Goal: Transaction & Acquisition: Purchase product/service

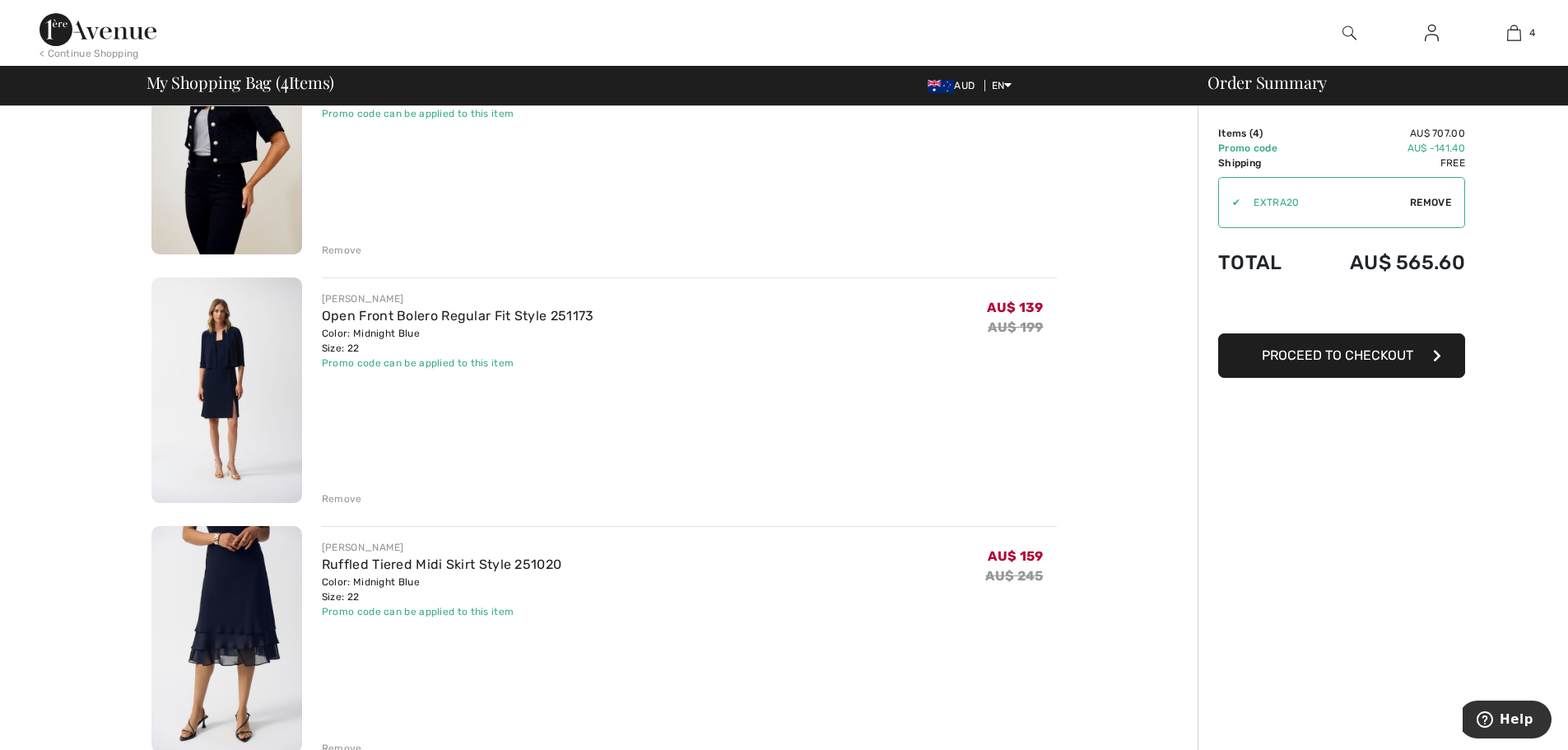
scroll to position [494, 0]
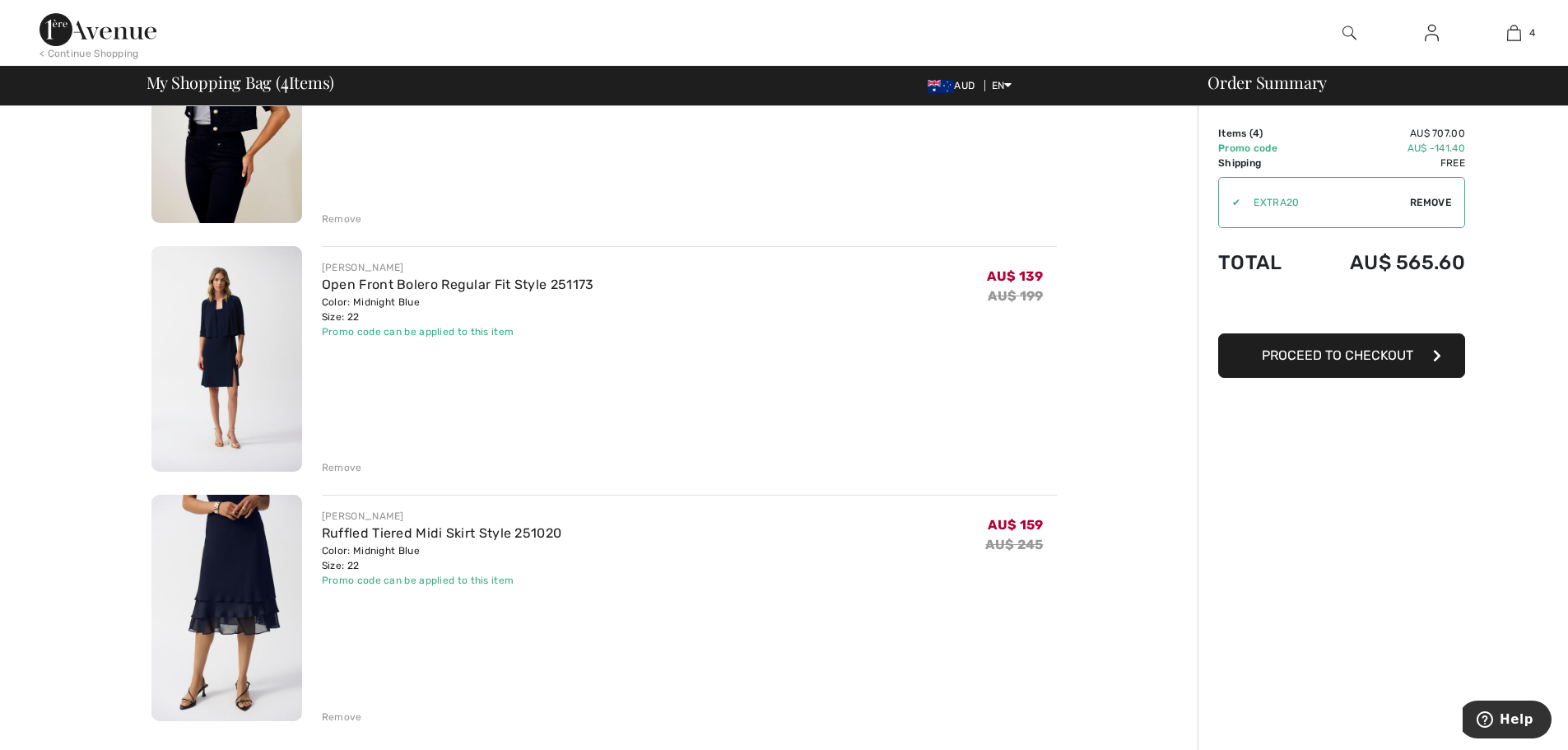
click at [219, 337] on img at bounding box center [226, 360] width 150 height 226
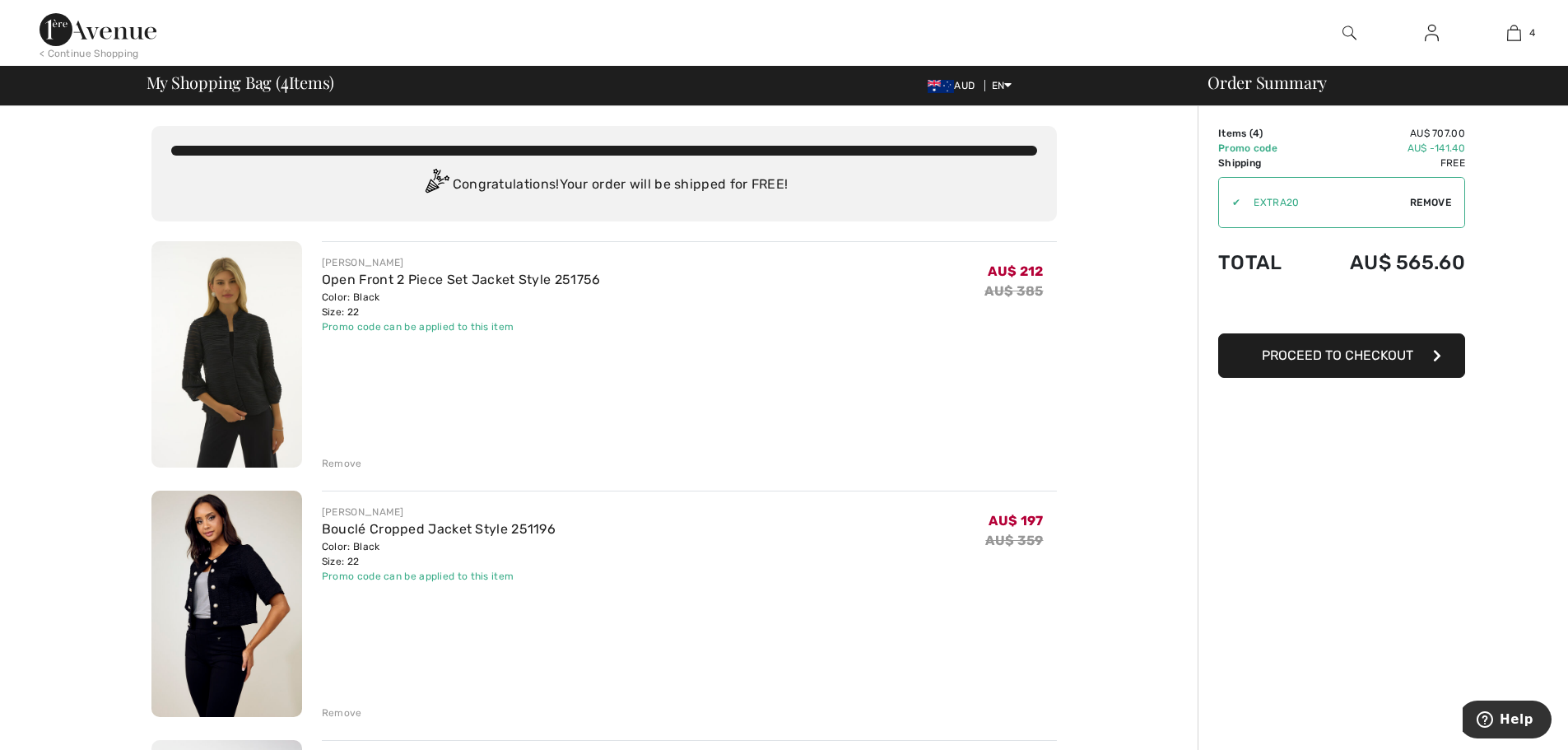
click at [237, 351] on img at bounding box center [226, 354] width 150 height 226
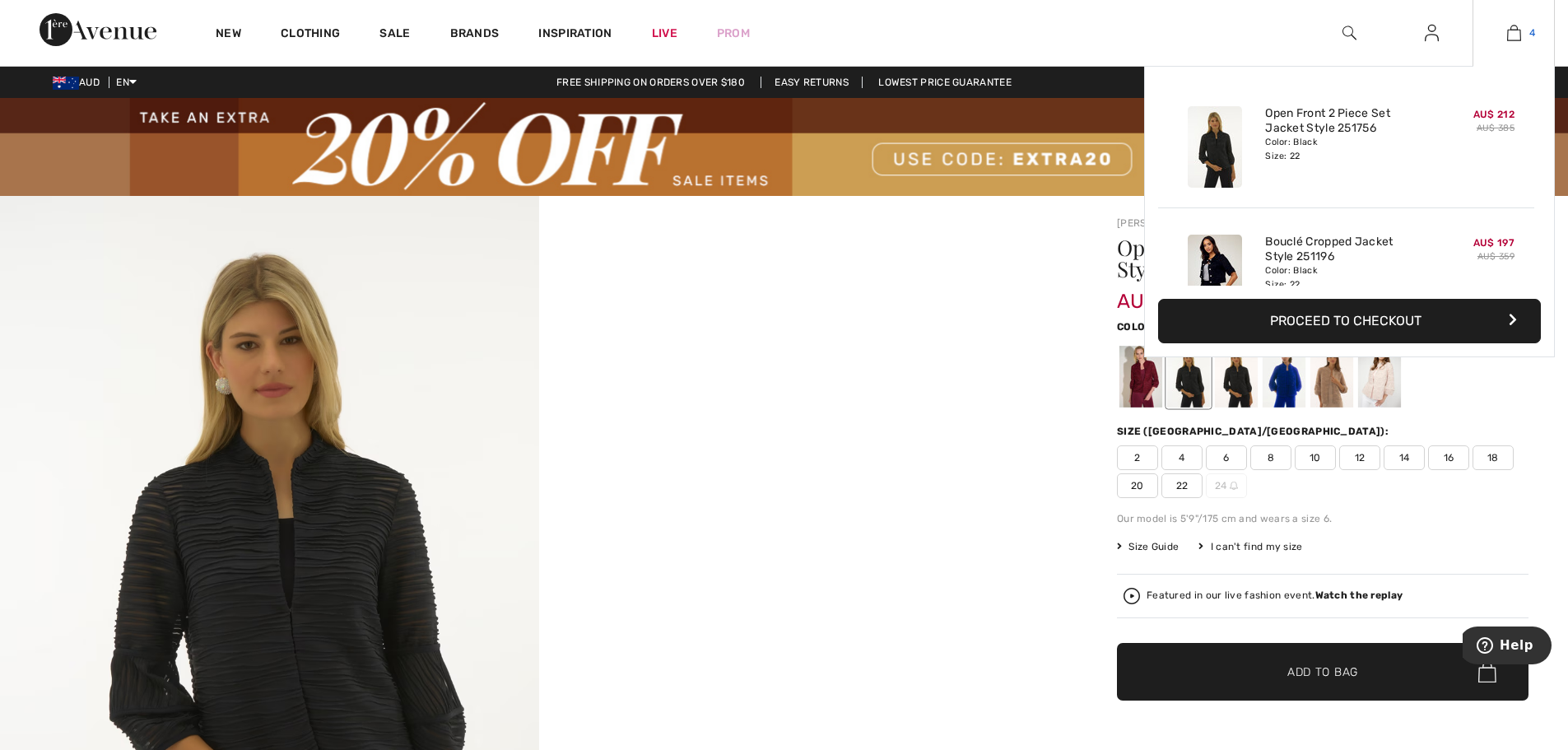
click at [1516, 30] on img at bounding box center [1514, 33] width 14 height 20
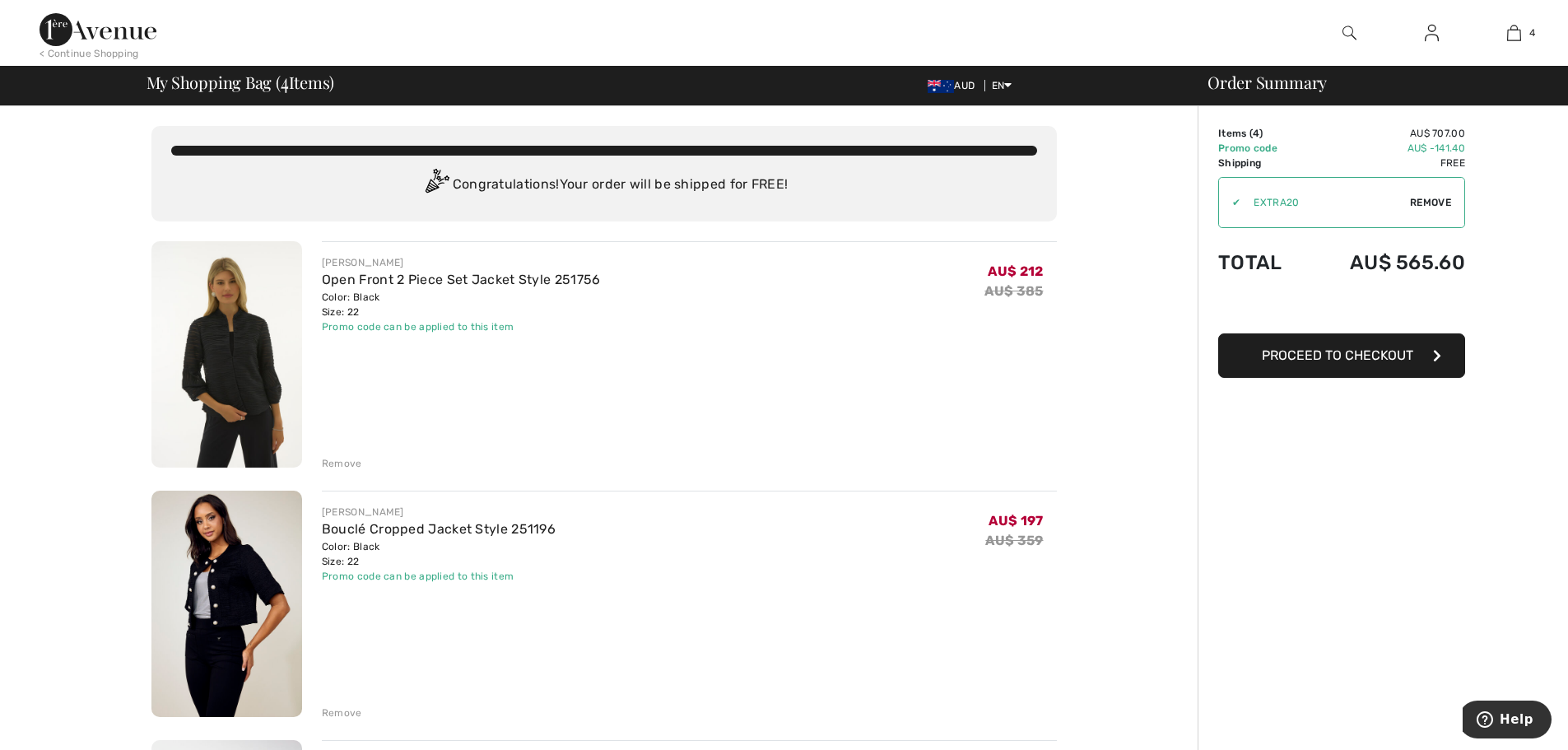
click at [342, 468] on div "Remove" at bounding box center [342, 463] width 40 height 15
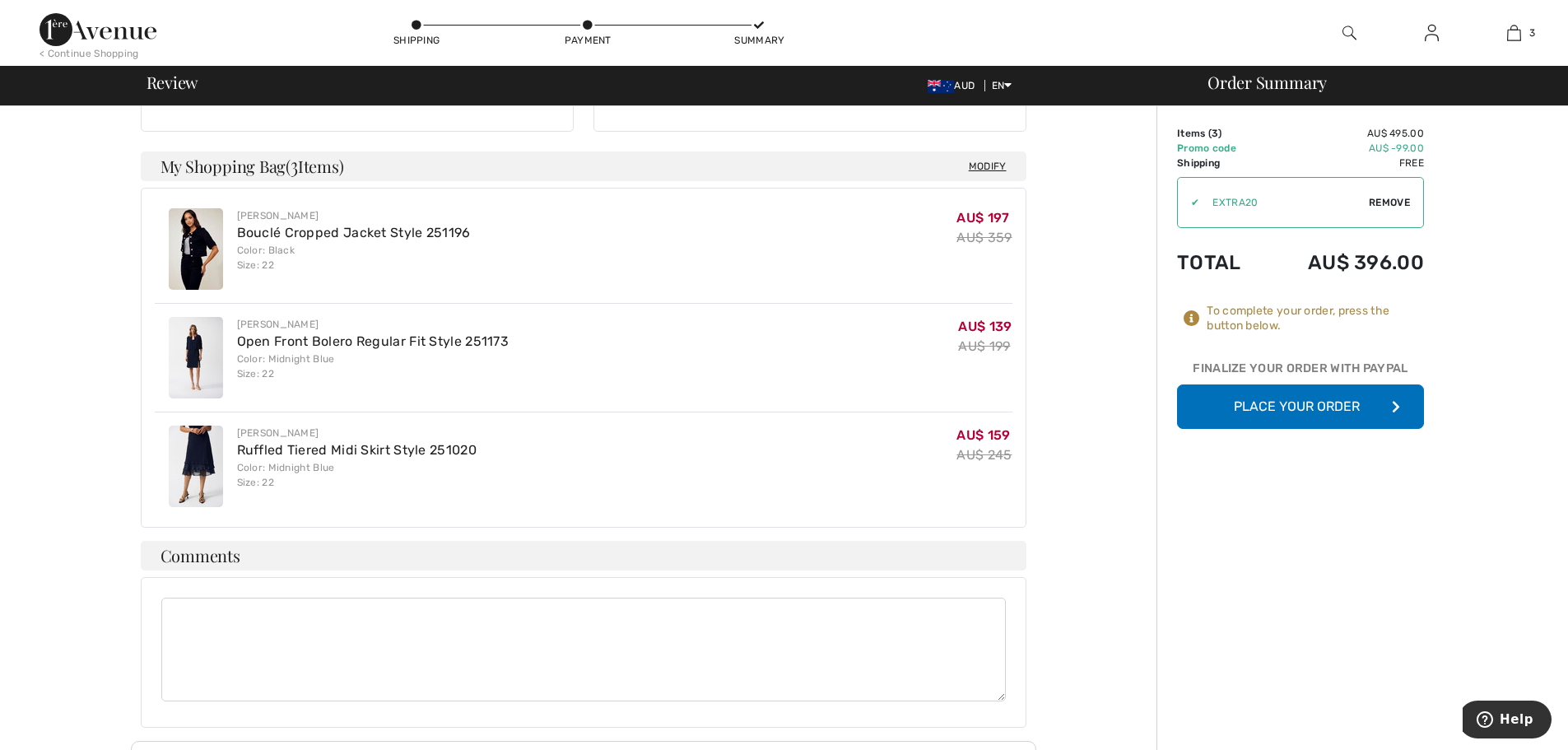
scroll to position [412, 0]
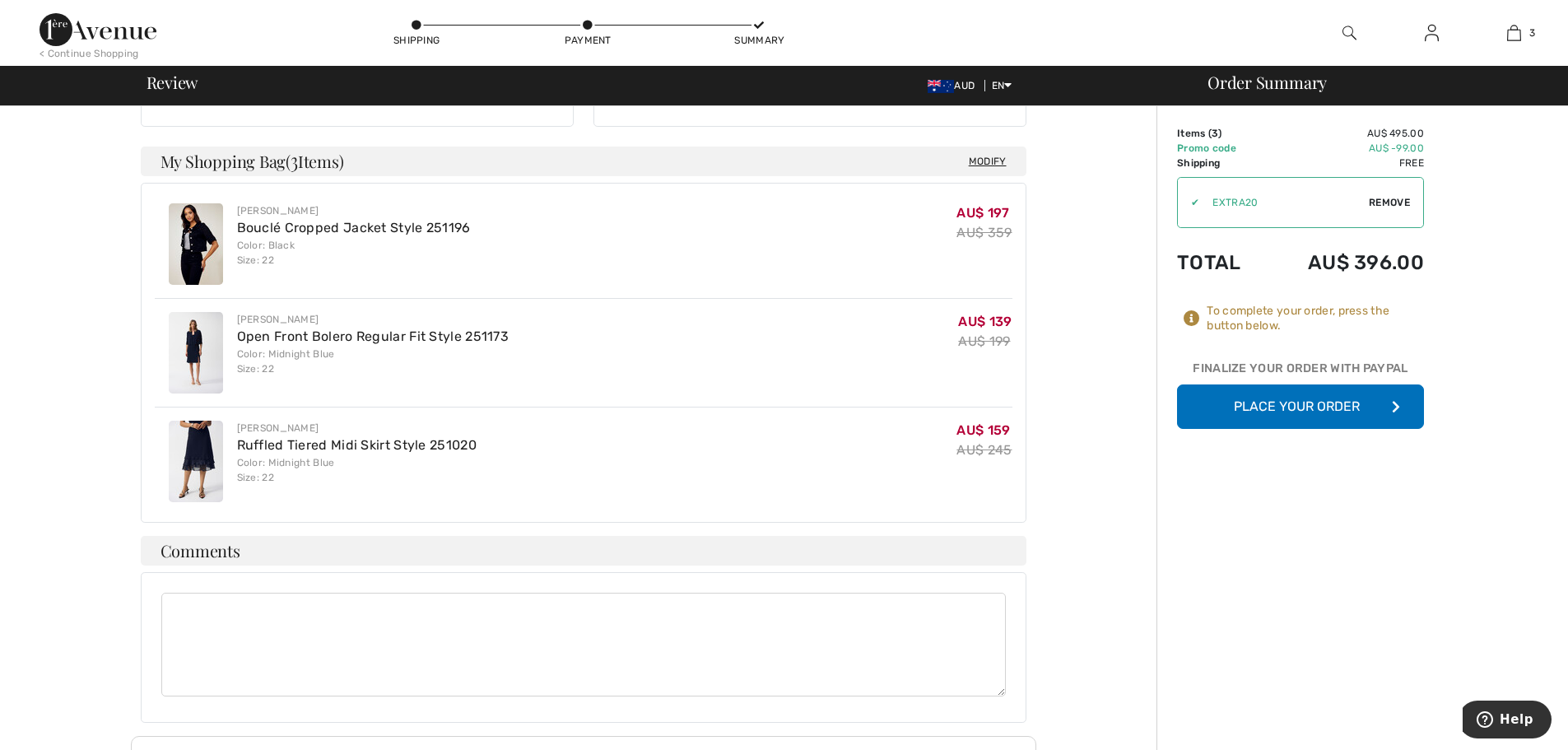
click at [1293, 402] on button "Place Your Order" at bounding box center [1301, 407] width 247 height 45
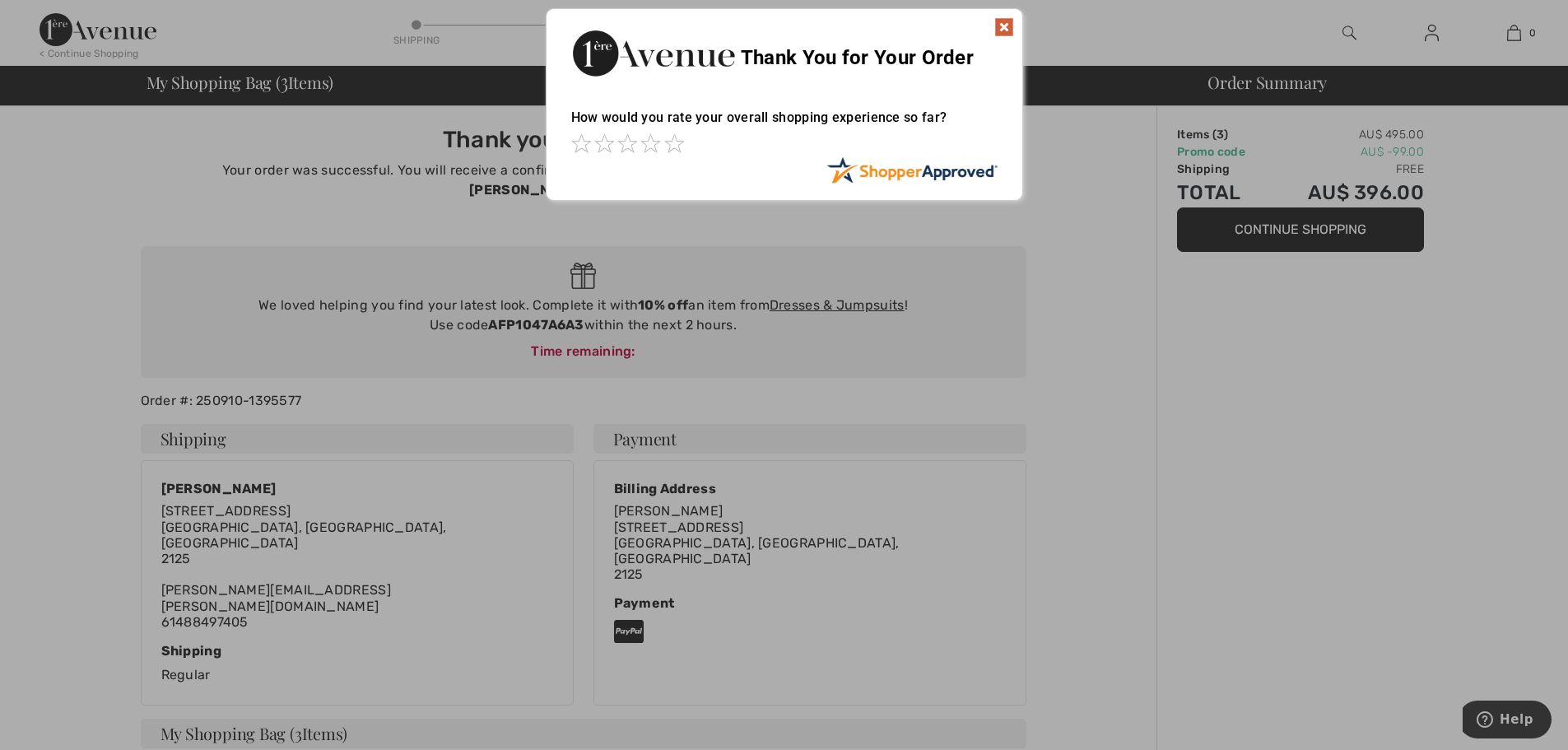
click at [805, 284] on div at bounding box center [784, 375] width 1568 height 750
click at [624, 141] on span at bounding box center [627, 143] width 20 height 20
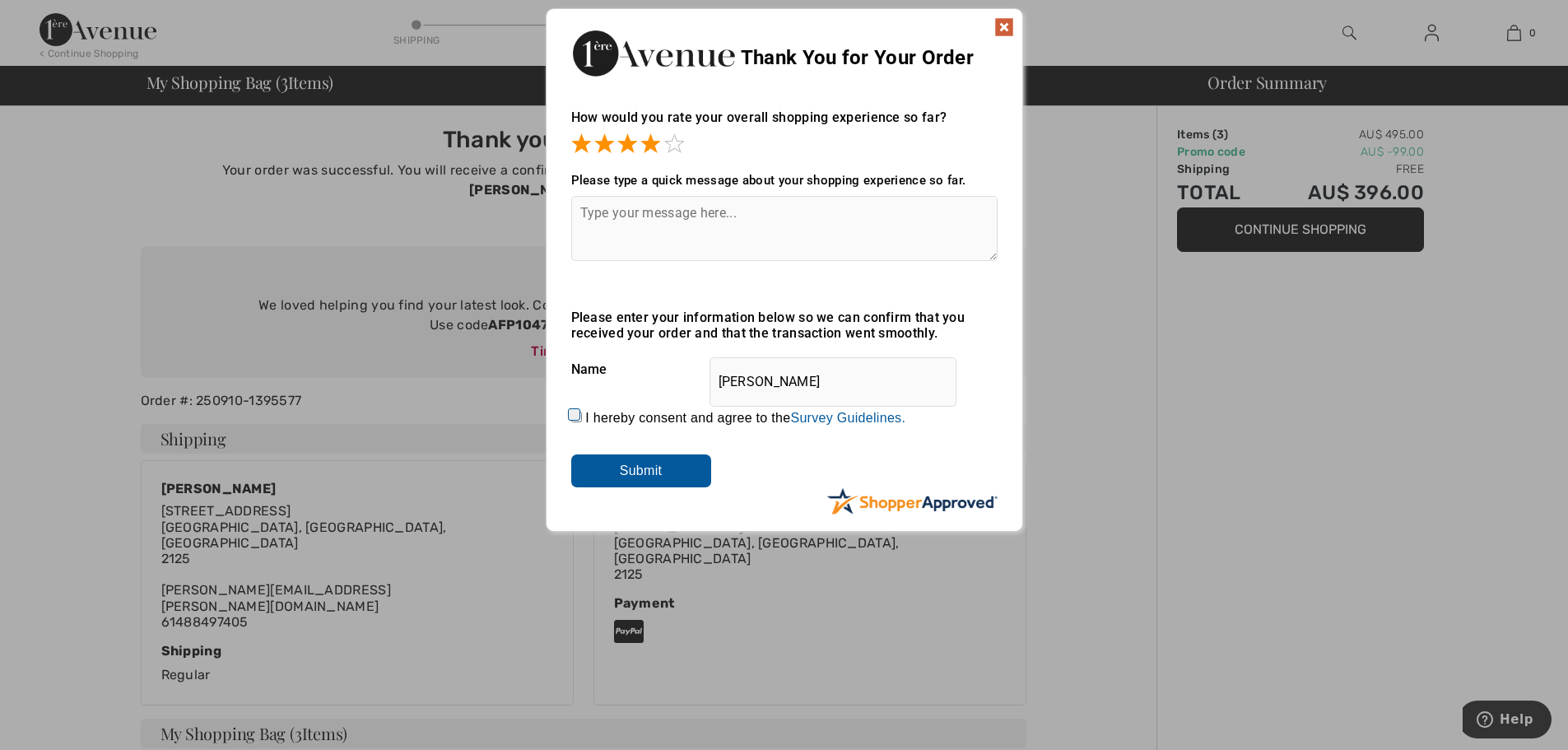
click at [654, 142] on span at bounding box center [650, 143] width 20 height 20
click at [624, 463] on input "Submit" at bounding box center [642, 471] width 140 height 33
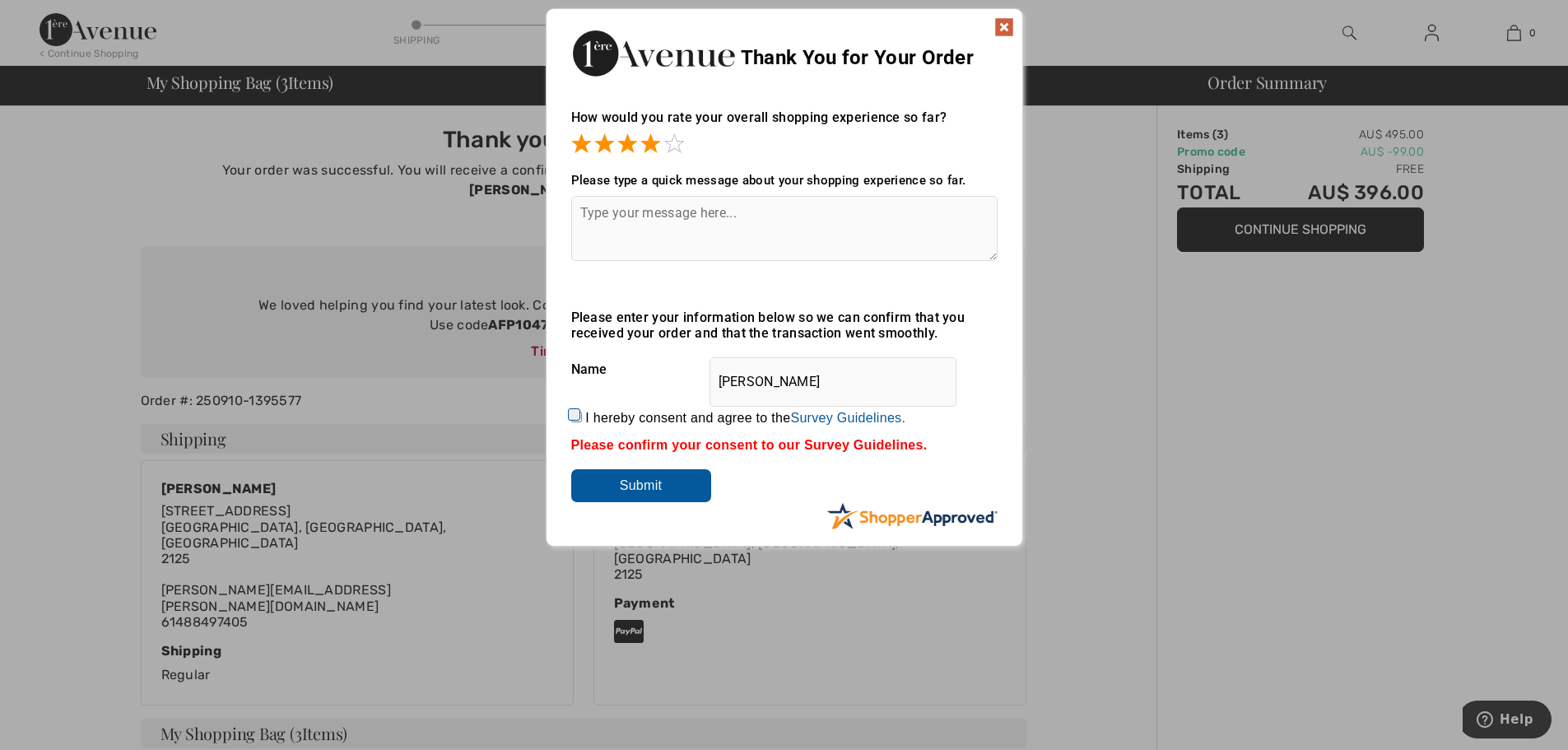
click at [1005, 25] on img at bounding box center [1004, 27] width 20 height 20
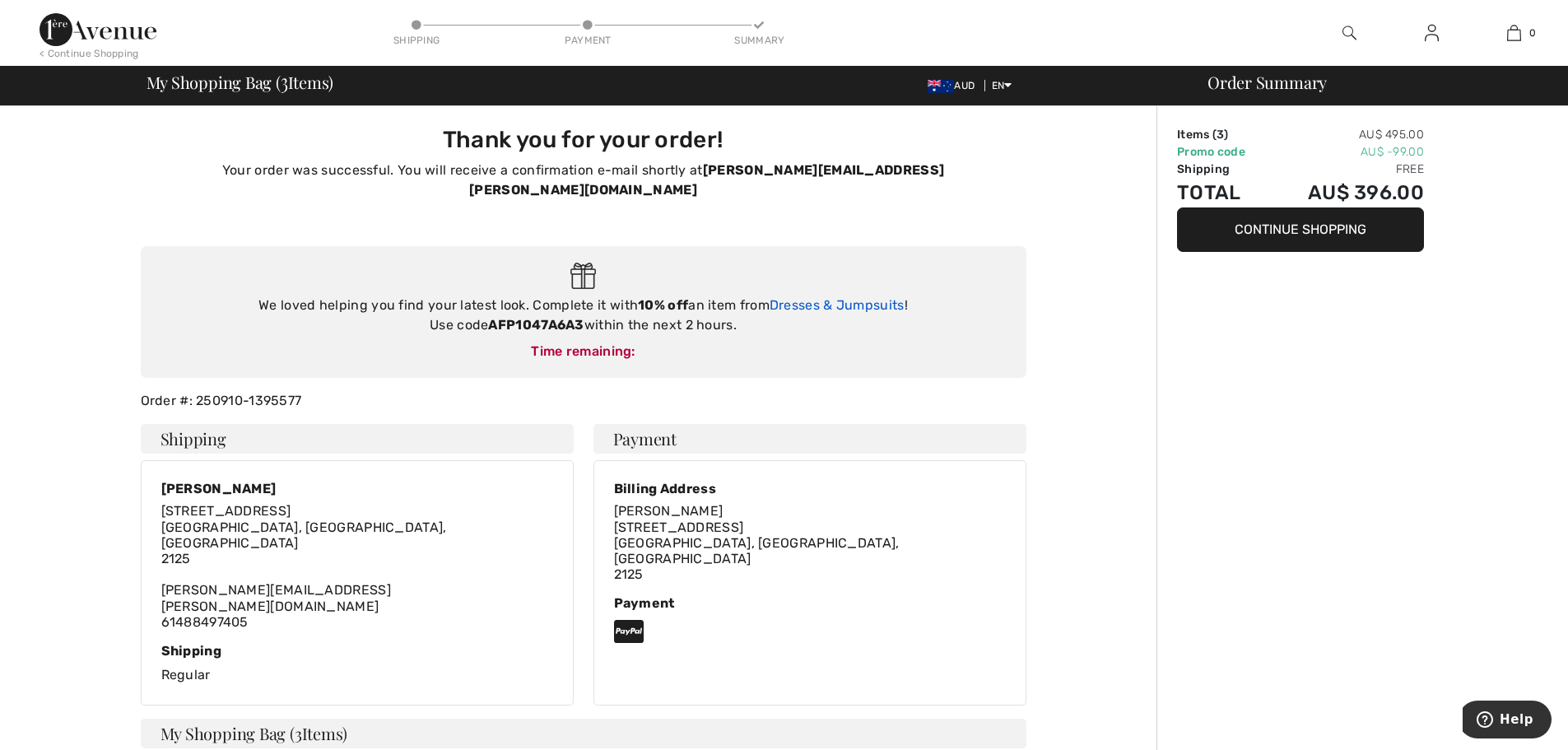
click at [799, 297] on link "Dresses & Jumpsuits" at bounding box center [837, 304] width 135 height 16
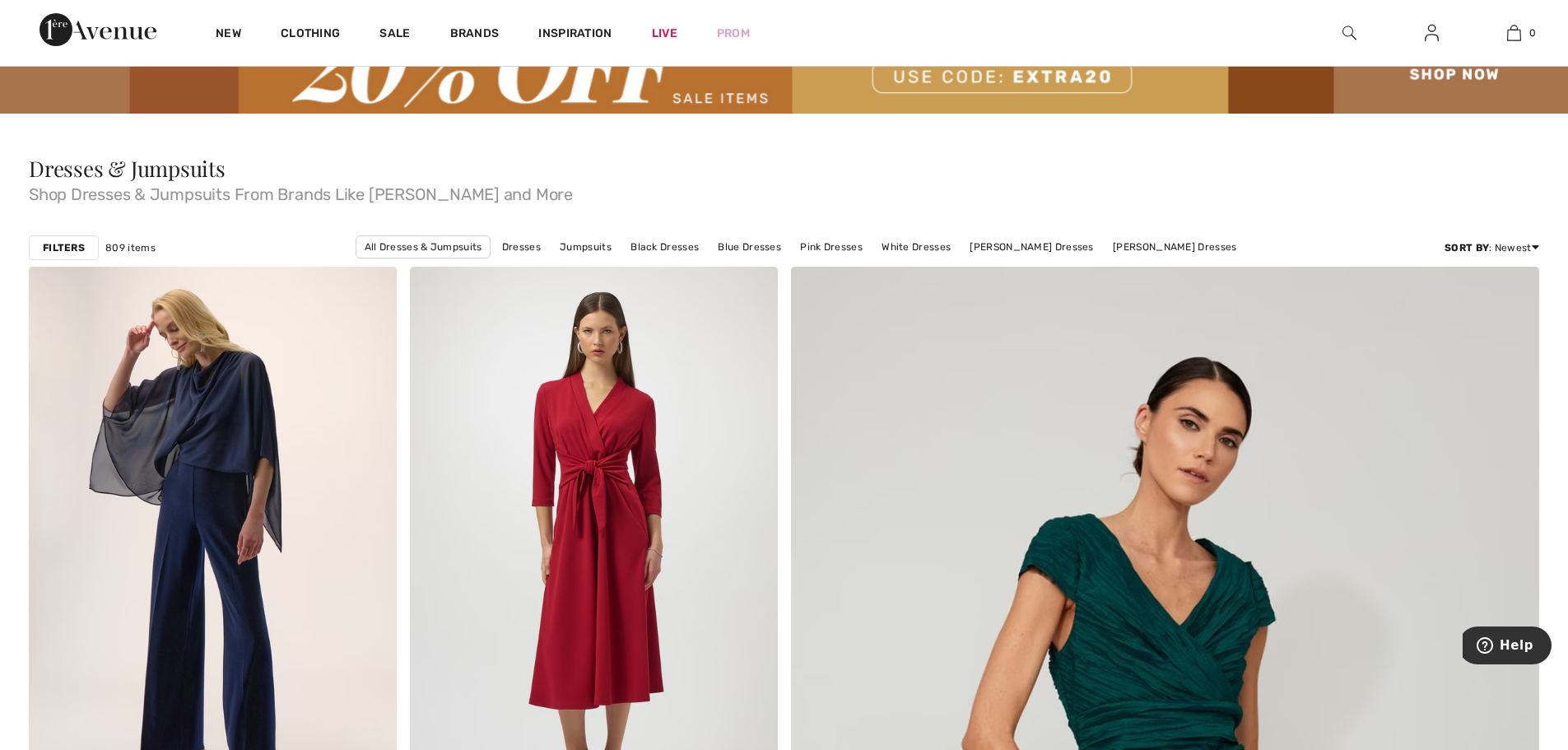
click at [74, 247] on strong "Filters" at bounding box center [64, 248] width 42 height 15
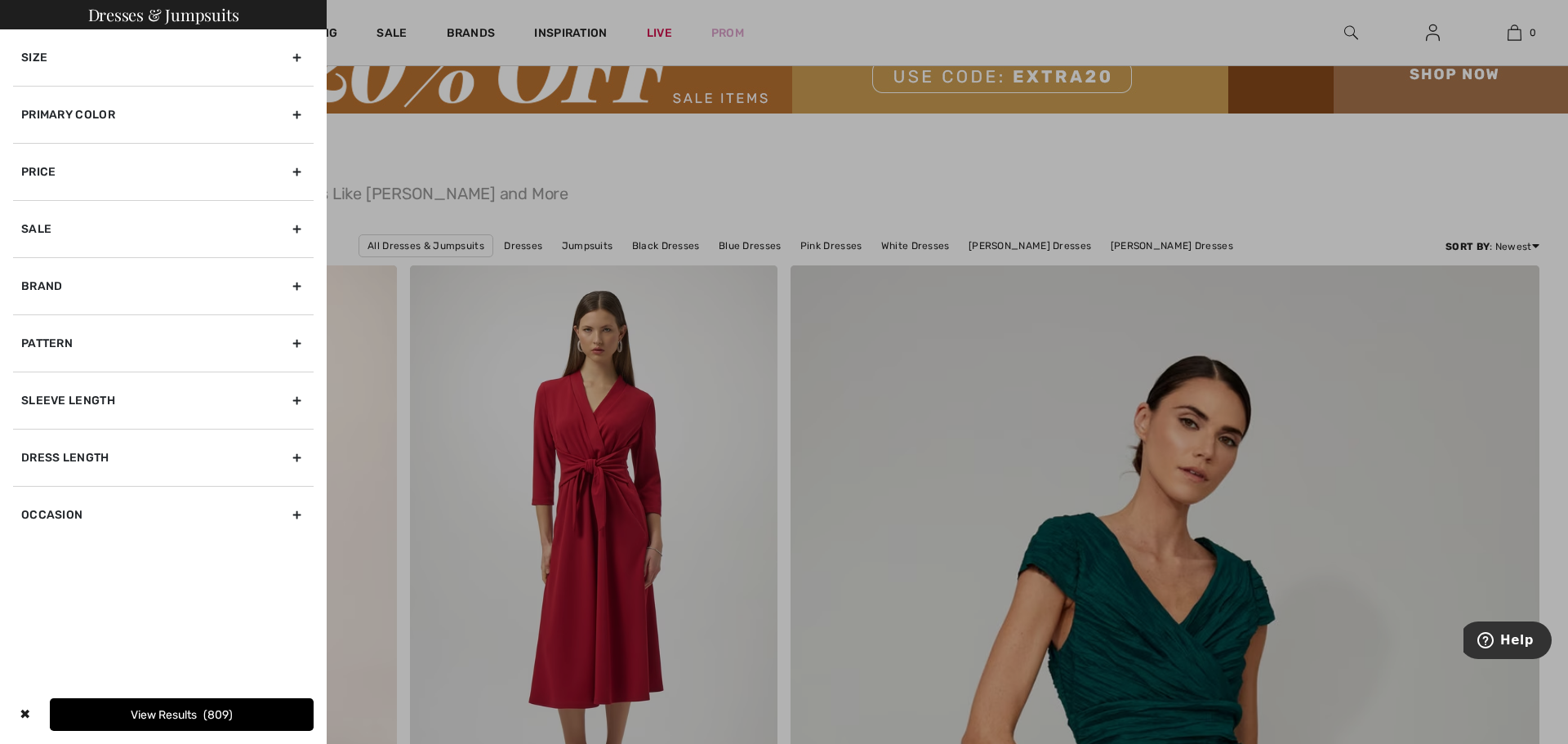
click at [293, 55] on div "Size" at bounding box center [163, 57] width 300 height 57
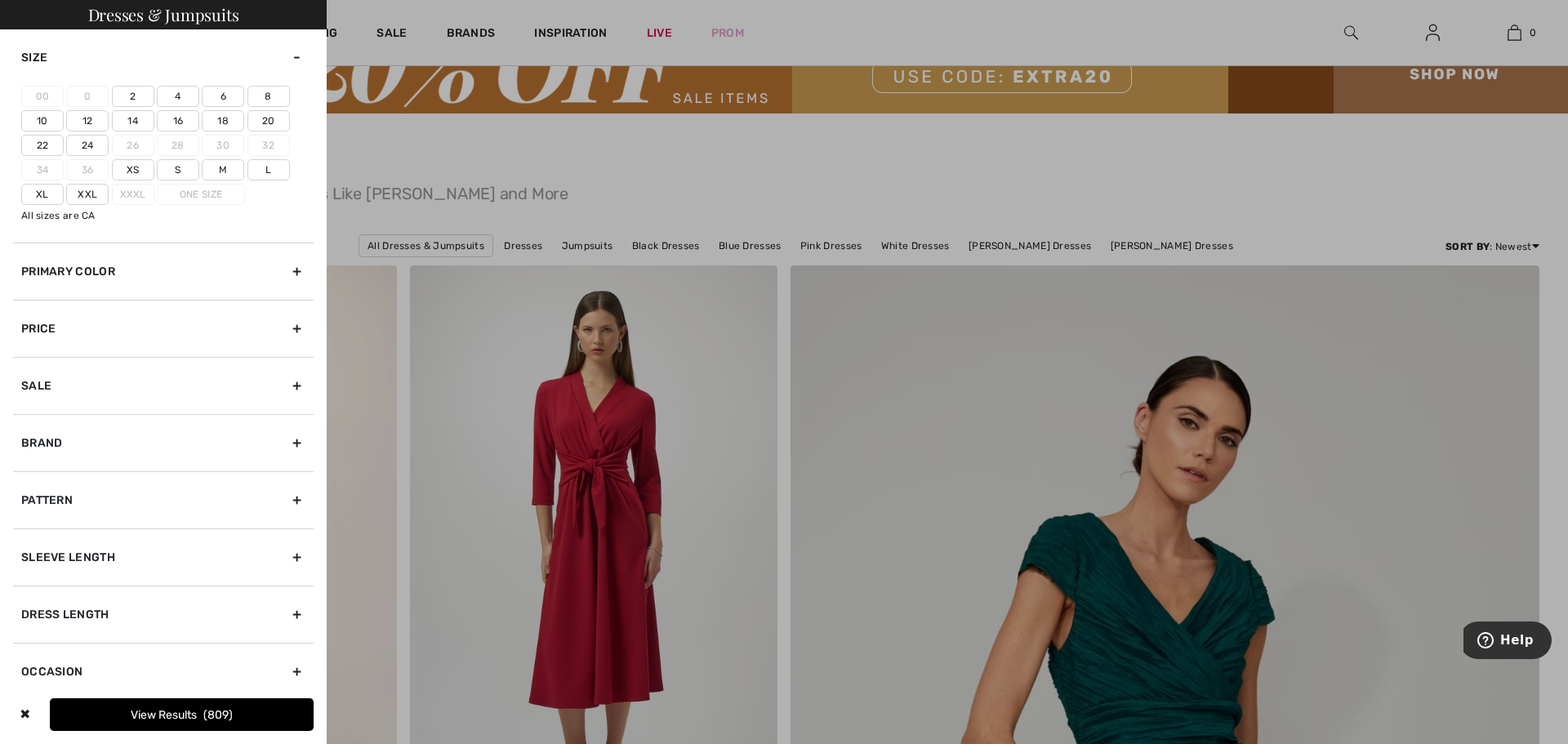
click at [31, 140] on label "22" at bounding box center [43, 145] width 43 height 21
click at [0, 0] on input"] "22" at bounding box center [0, 0] width 0 height 0
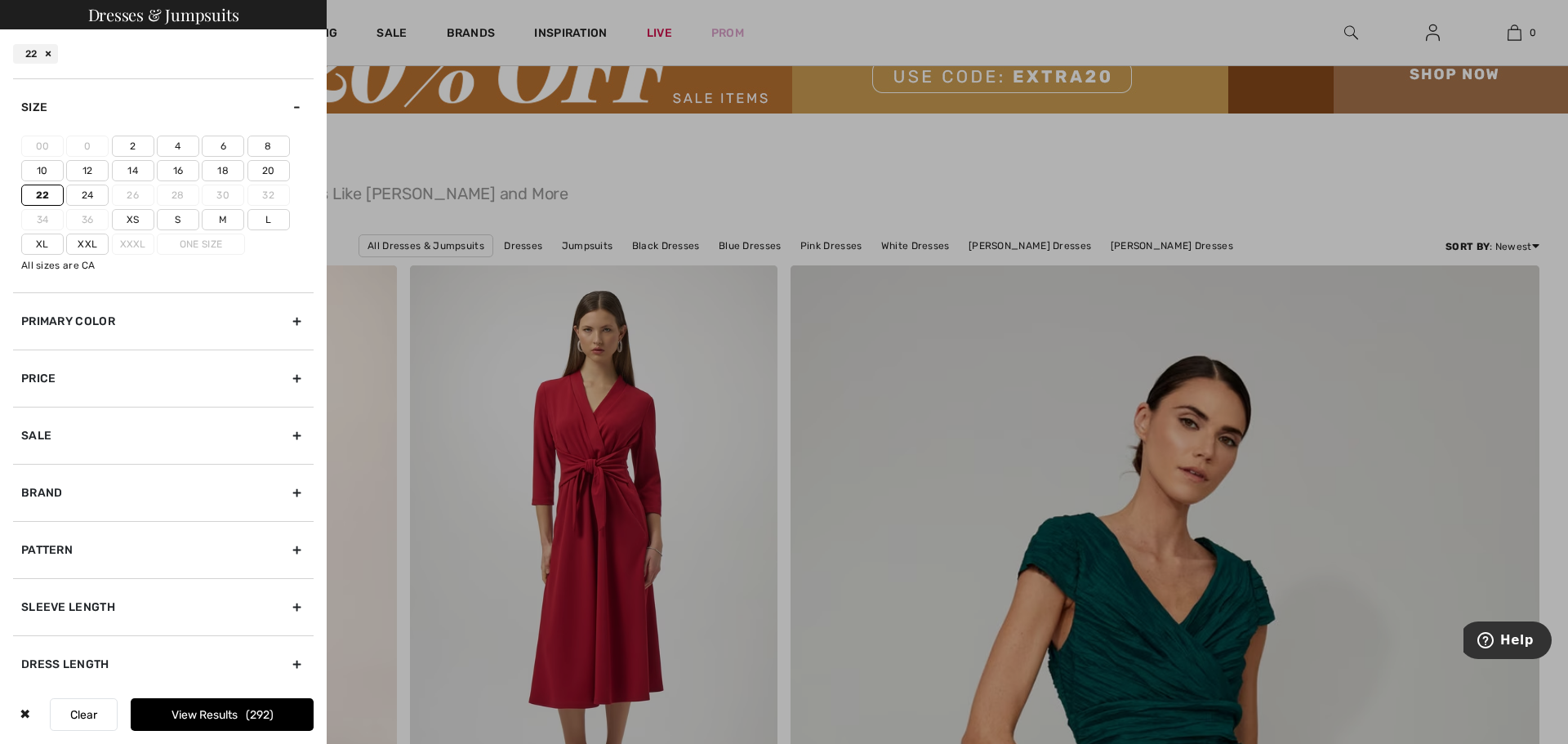
click at [187, 712] on button "View Results 292" at bounding box center [221, 714] width 182 height 32
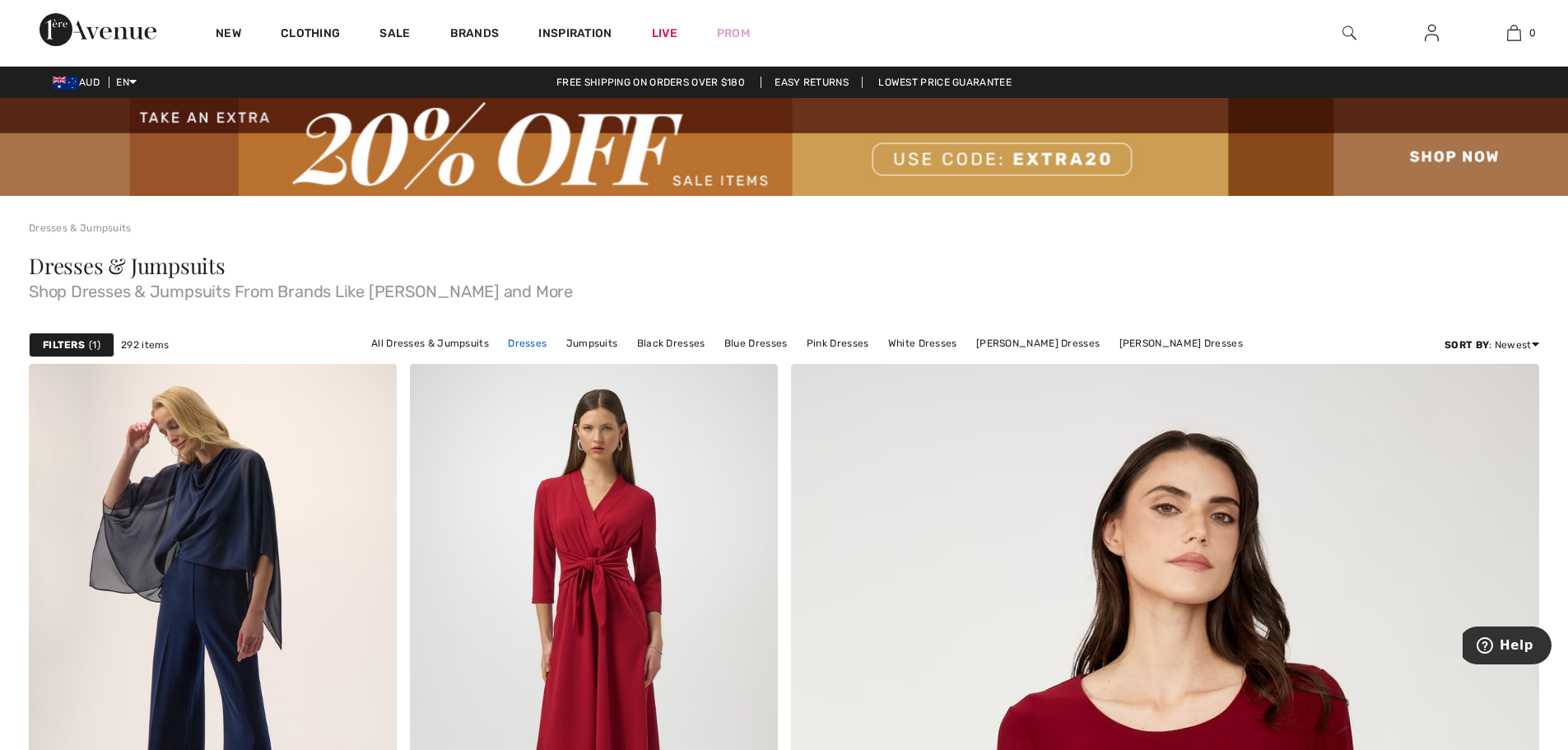
click at [538, 337] on link "Dresses" at bounding box center [527, 343] width 55 height 21
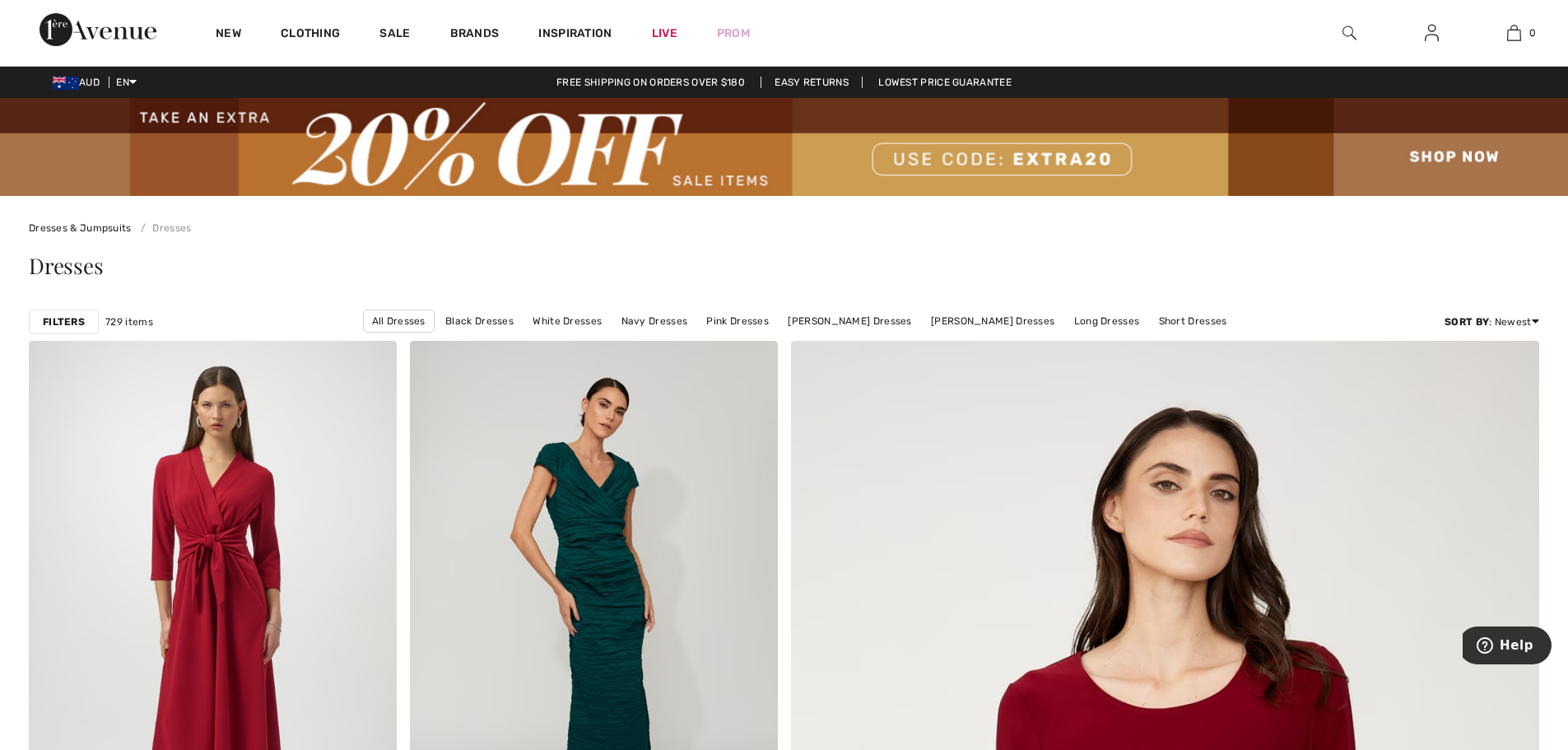
click at [63, 321] on strong "Filters" at bounding box center [64, 322] width 42 height 15
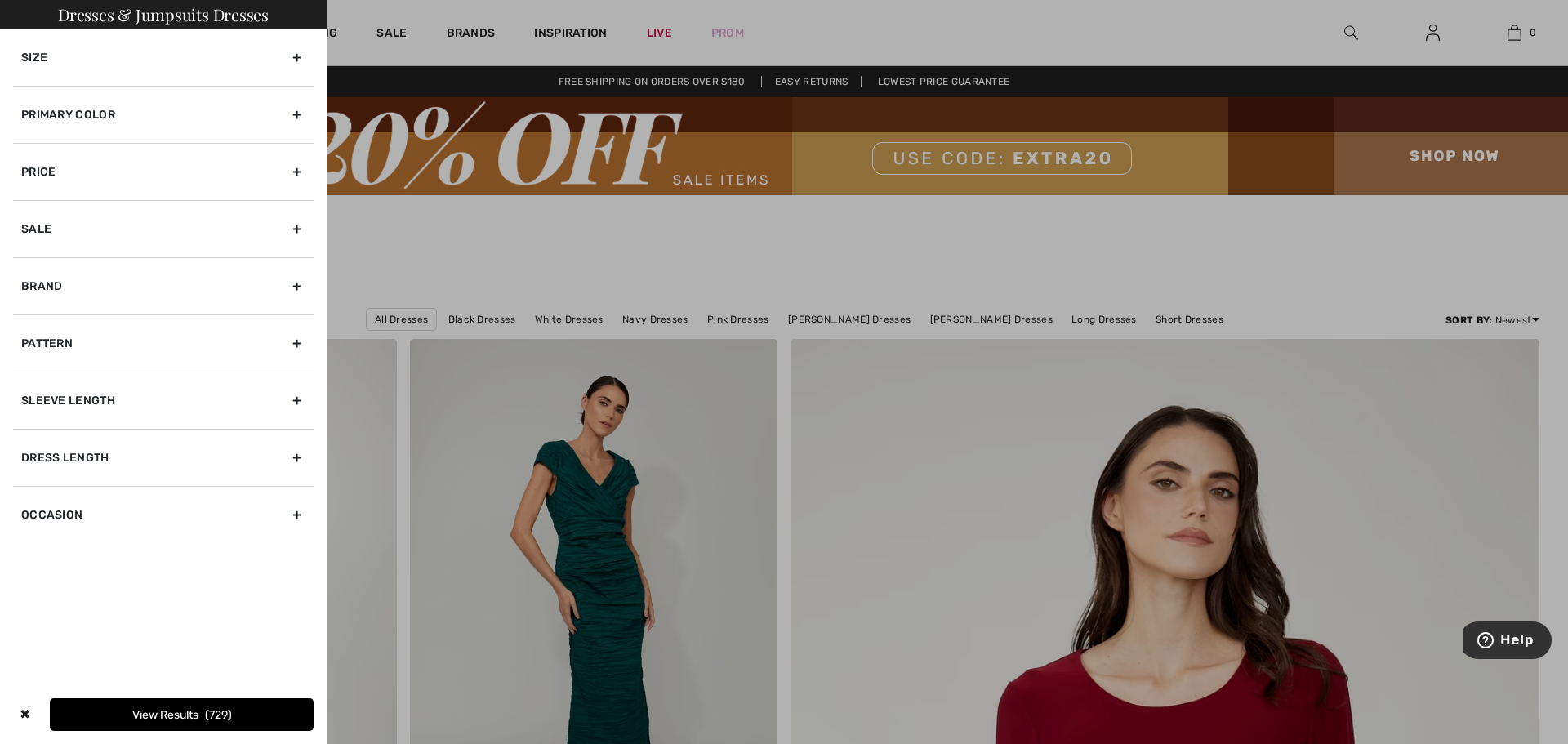
click at [296, 454] on div "Dress Length" at bounding box center [163, 458] width 300 height 57
click at [60, 610] on div "Dresses & Jumpsuits Dresses Size 00 0 2 4 6 8 10 12 14 16 18 20 22 24 26 28 30 …" at bounding box center [163, 372] width 327 height 744
click at [299, 569] on div "Occasion" at bounding box center [163, 569] width 300 height 57
click at [458, 228] on div at bounding box center [784, 372] width 1568 height 744
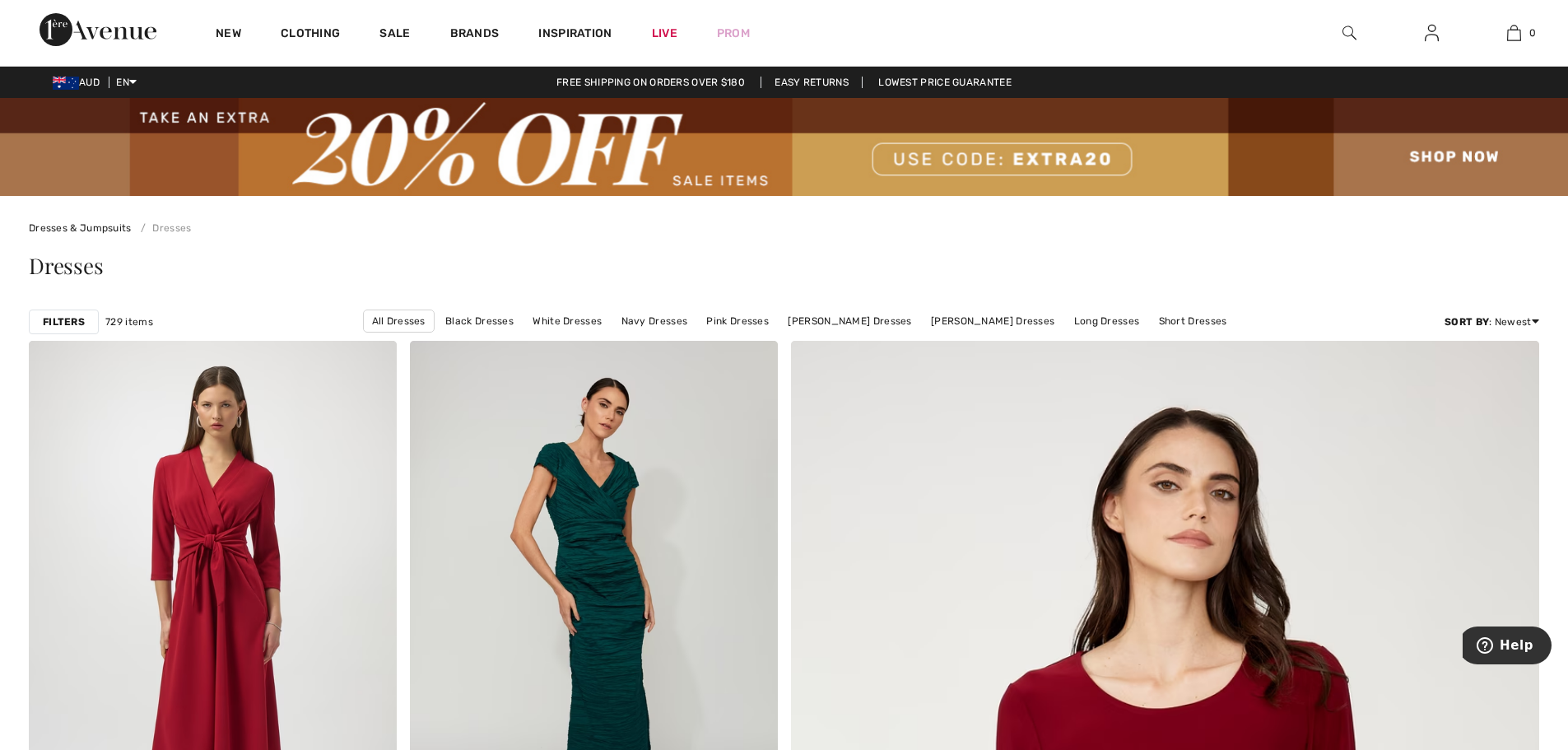
click at [67, 318] on strong "Filters" at bounding box center [64, 322] width 42 height 15
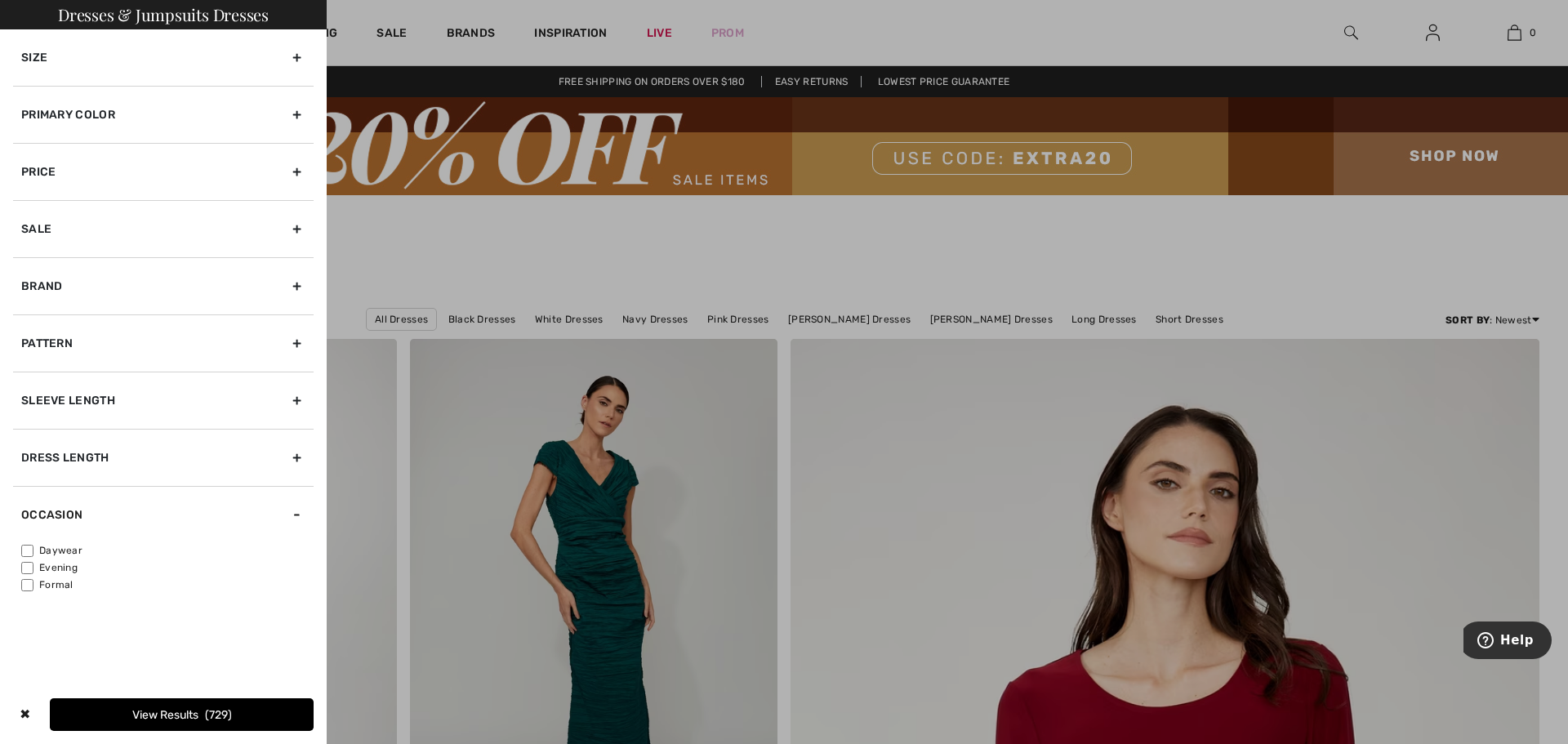
click at [300, 54] on div "Size" at bounding box center [163, 57] width 300 height 57
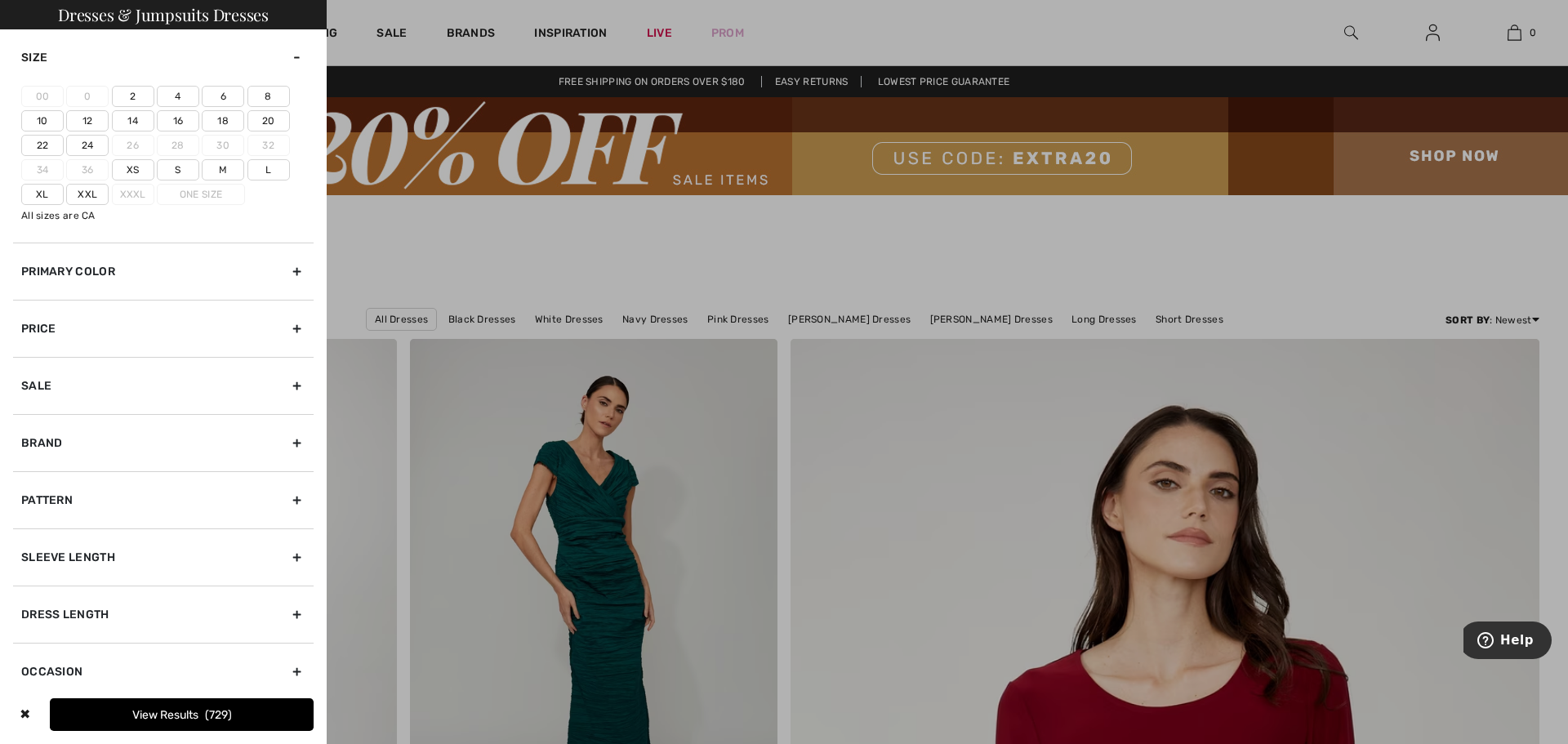
click at [40, 145] on label "22" at bounding box center [43, 145] width 43 height 21
click at [0, 0] on input"] "22" at bounding box center [0, 0] width 0 height 0
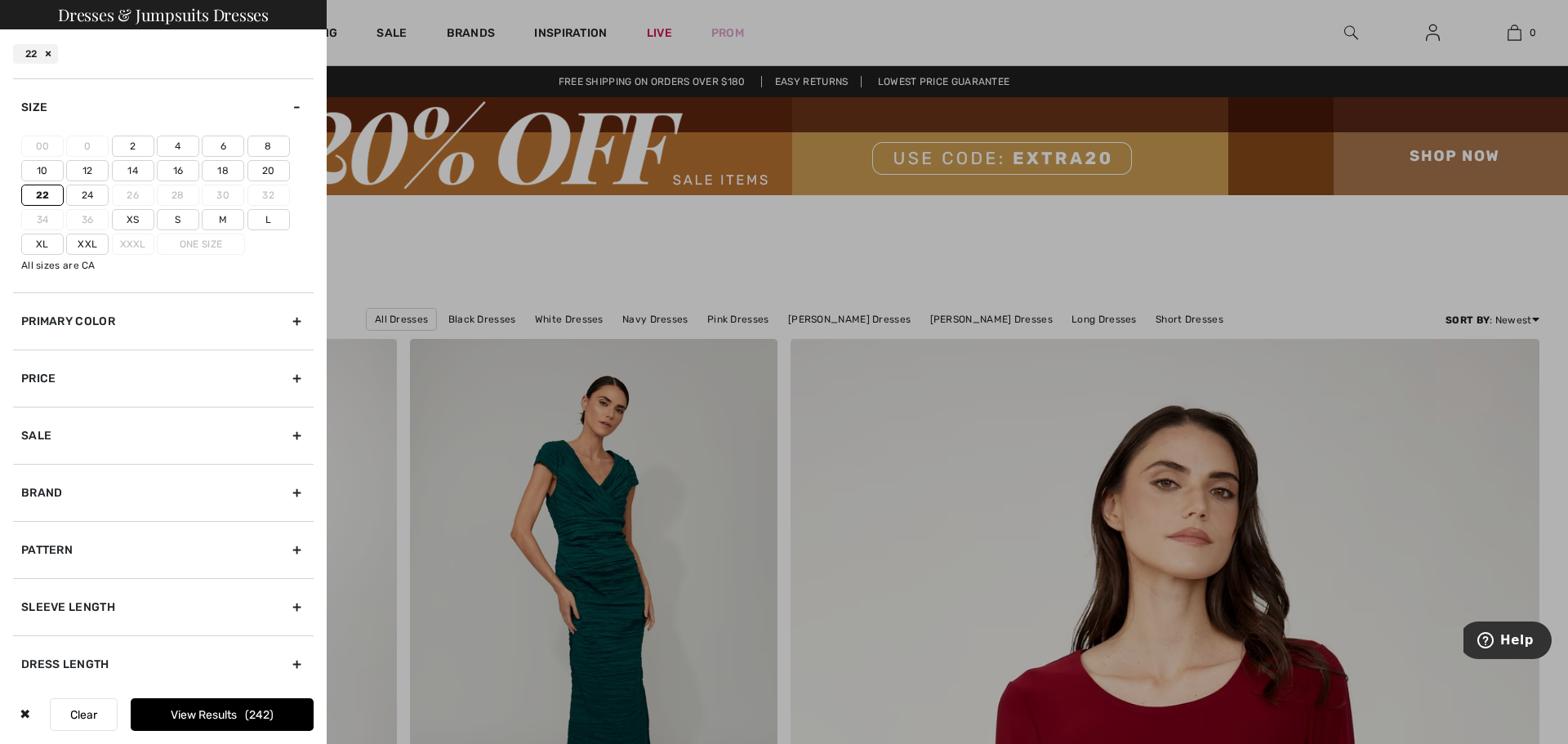
click at [209, 715] on button "View Results 242" at bounding box center [221, 714] width 182 height 32
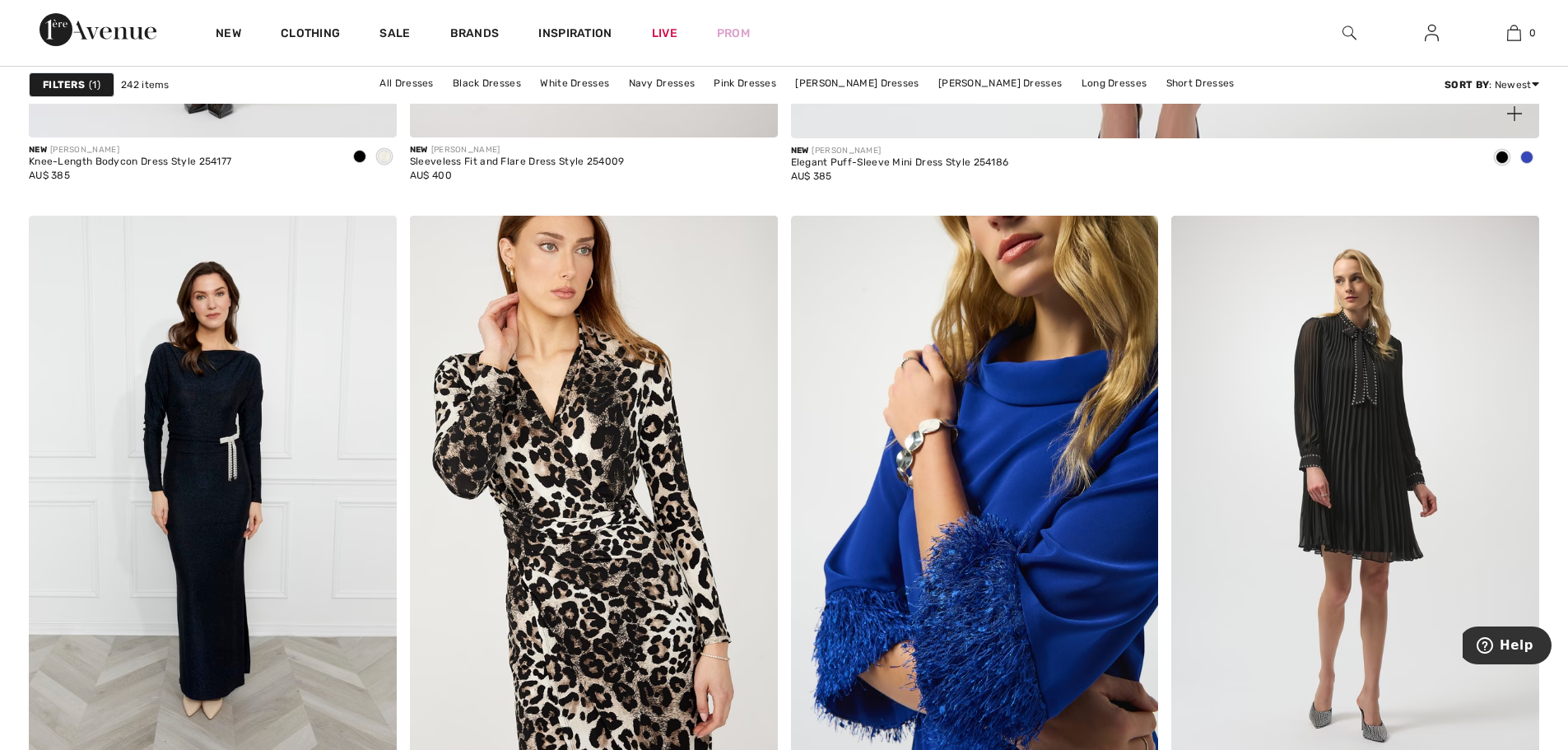
scroll to position [1400, 0]
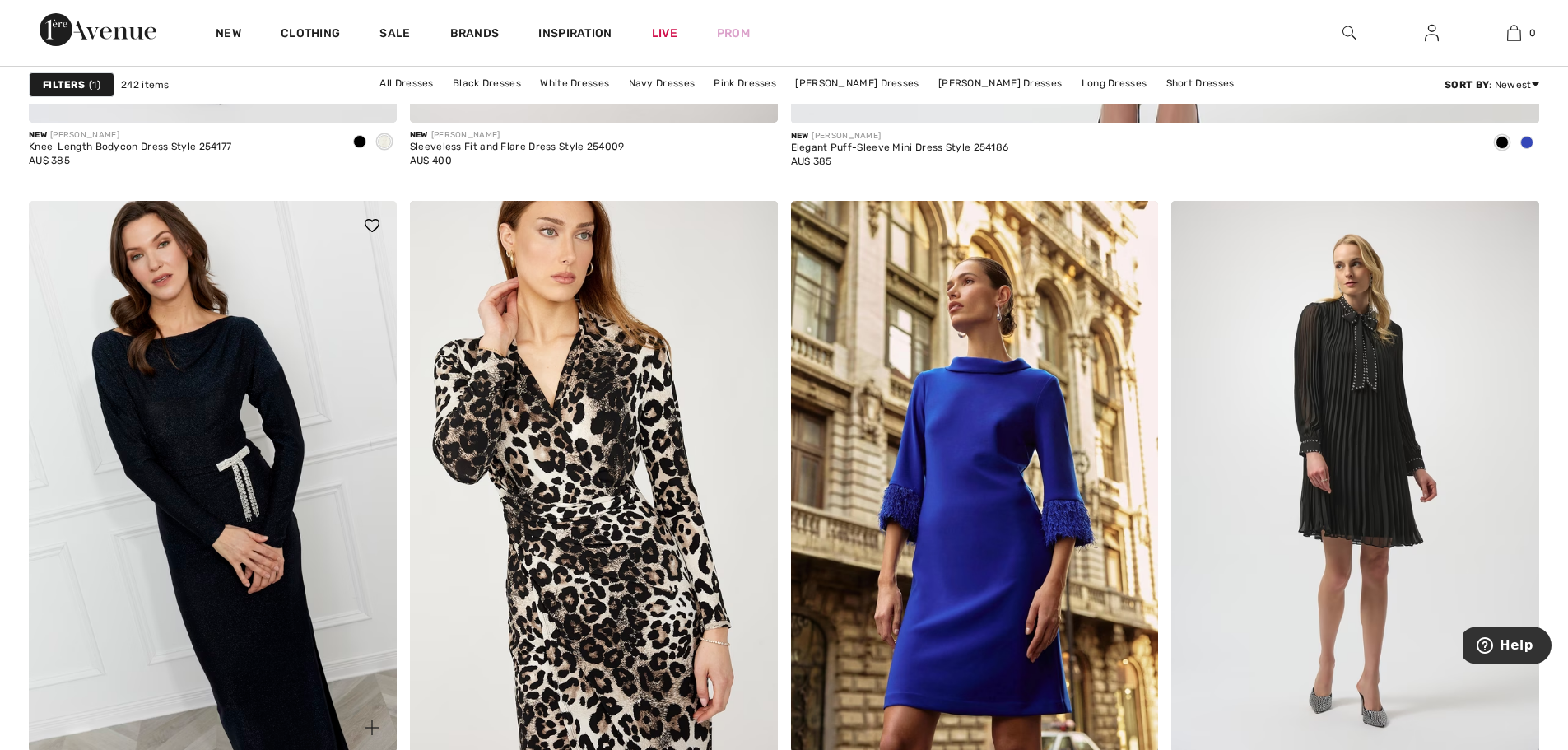
click at [180, 420] on img at bounding box center [213, 476] width 368 height 552
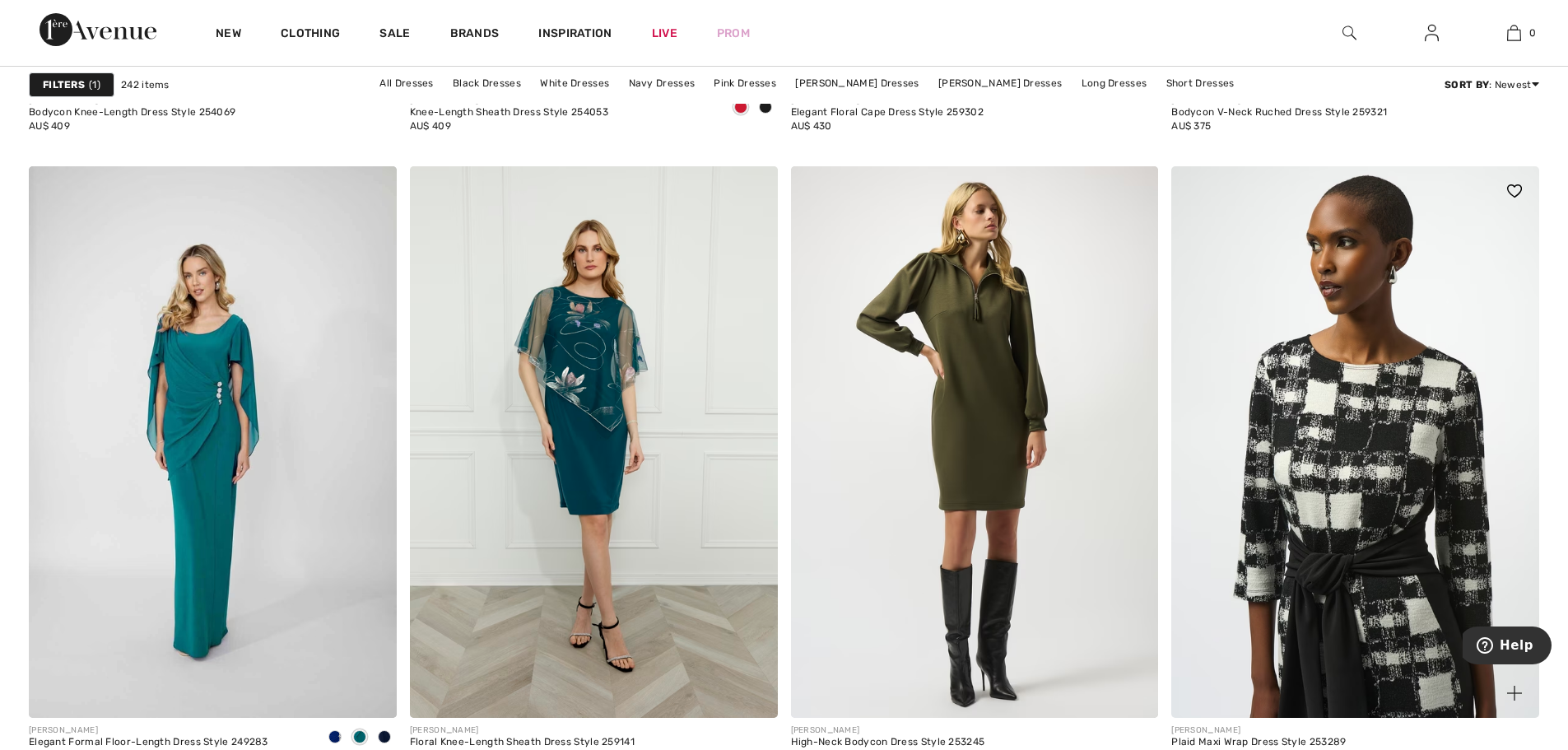
scroll to position [8481, 0]
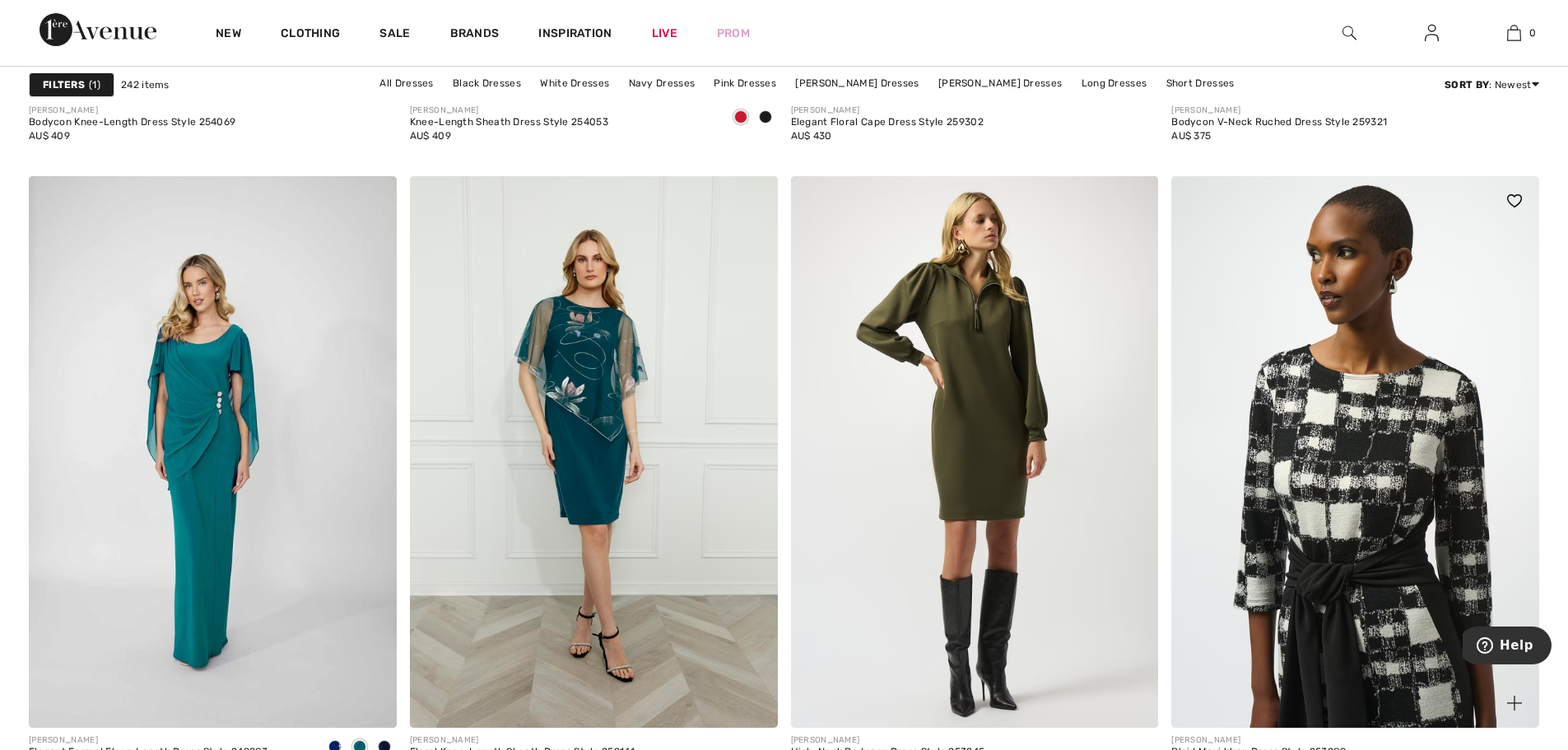
click at [1389, 452] on img at bounding box center [1355, 452] width 368 height 552
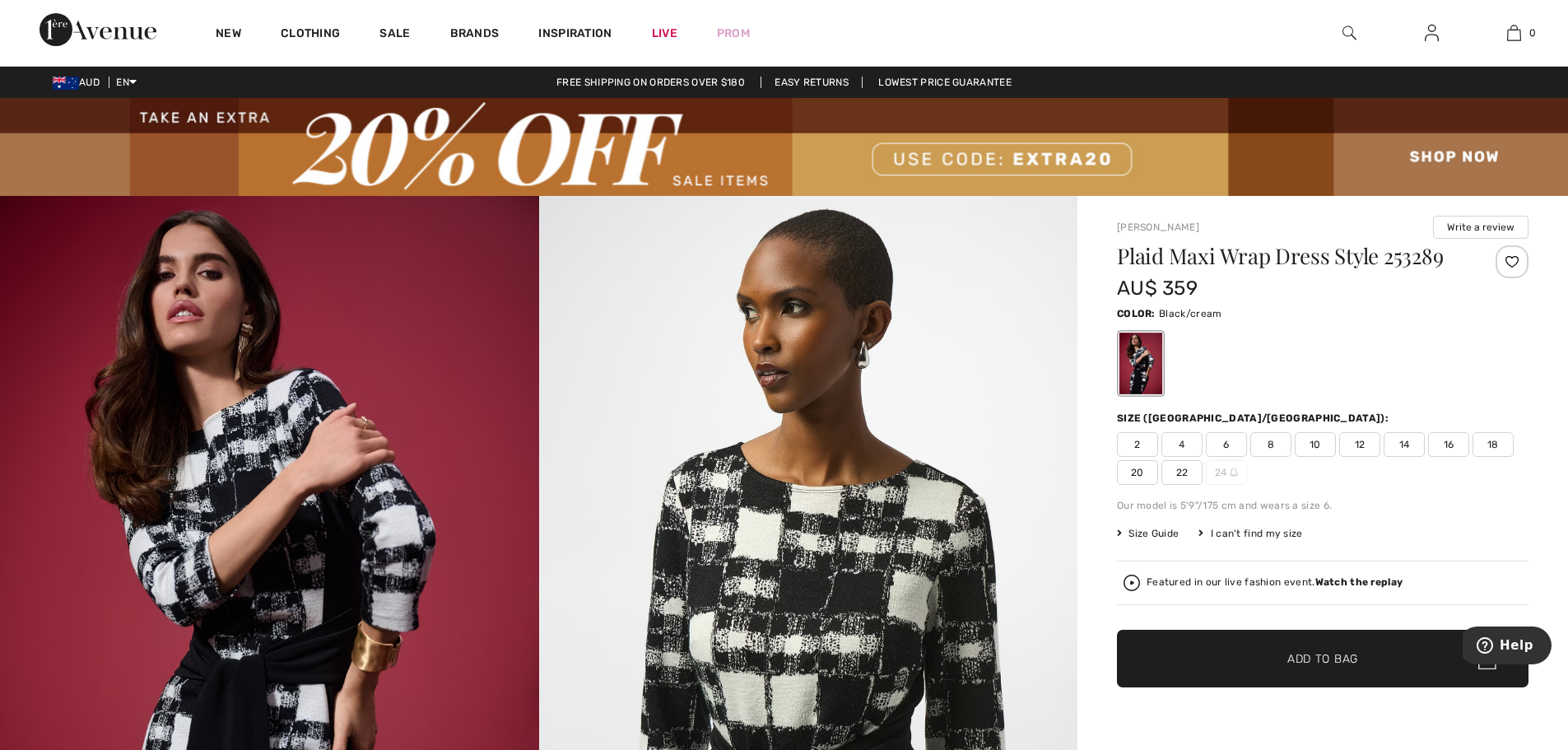
click at [242, 563] on img at bounding box center [269, 601] width 539 height 809
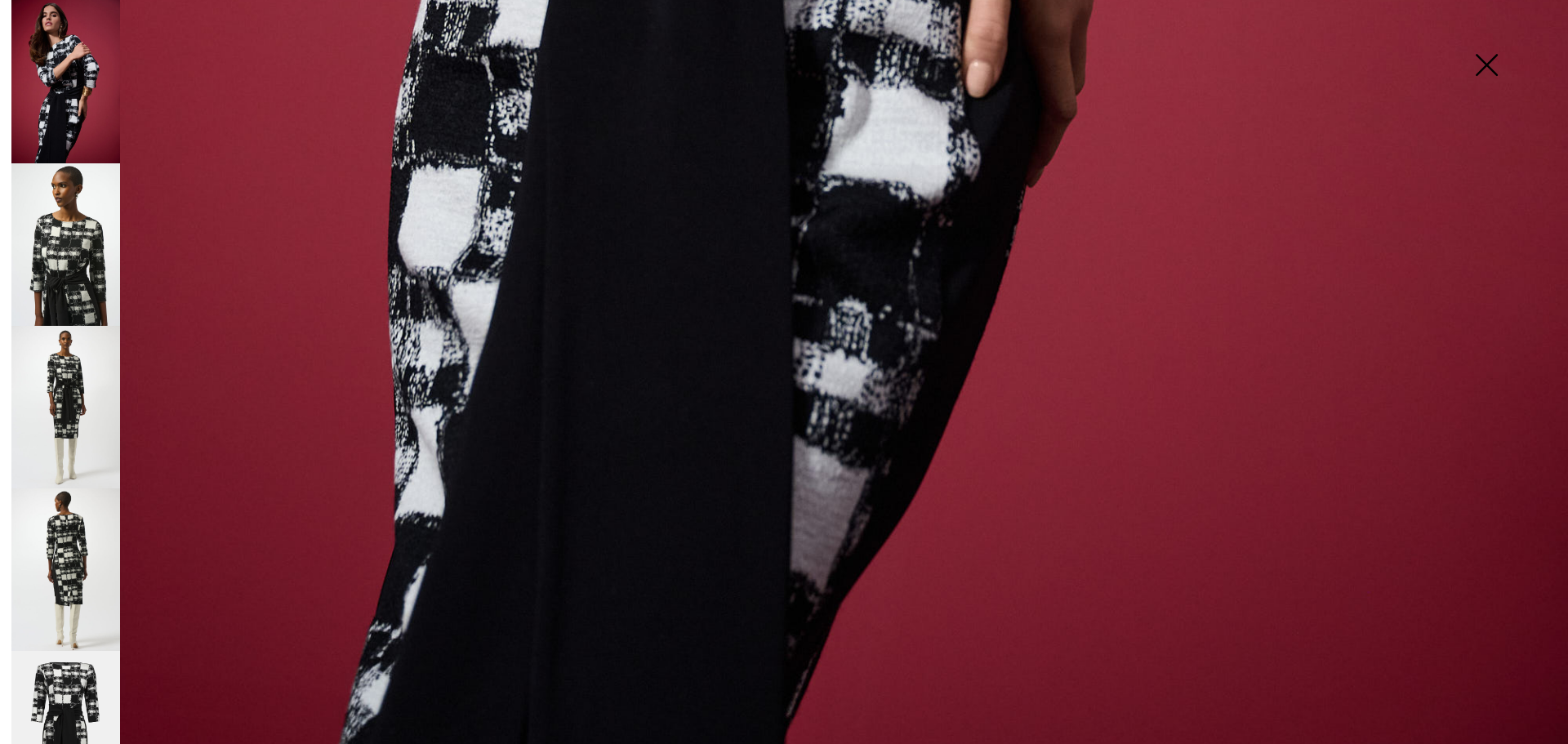
scroll to position [1590, 0]
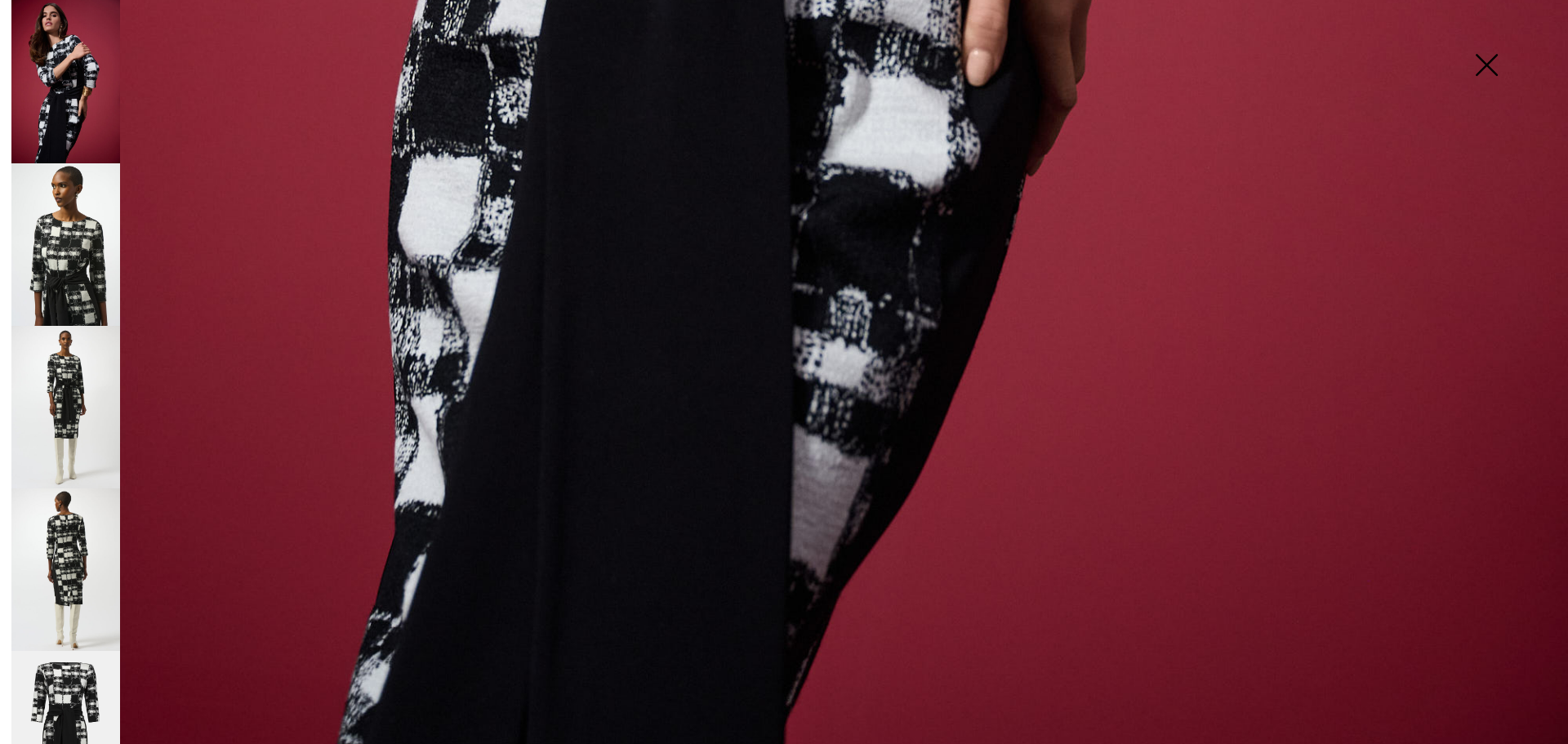
click at [63, 264] on img at bounding box center [65, 244] width 108 height 162
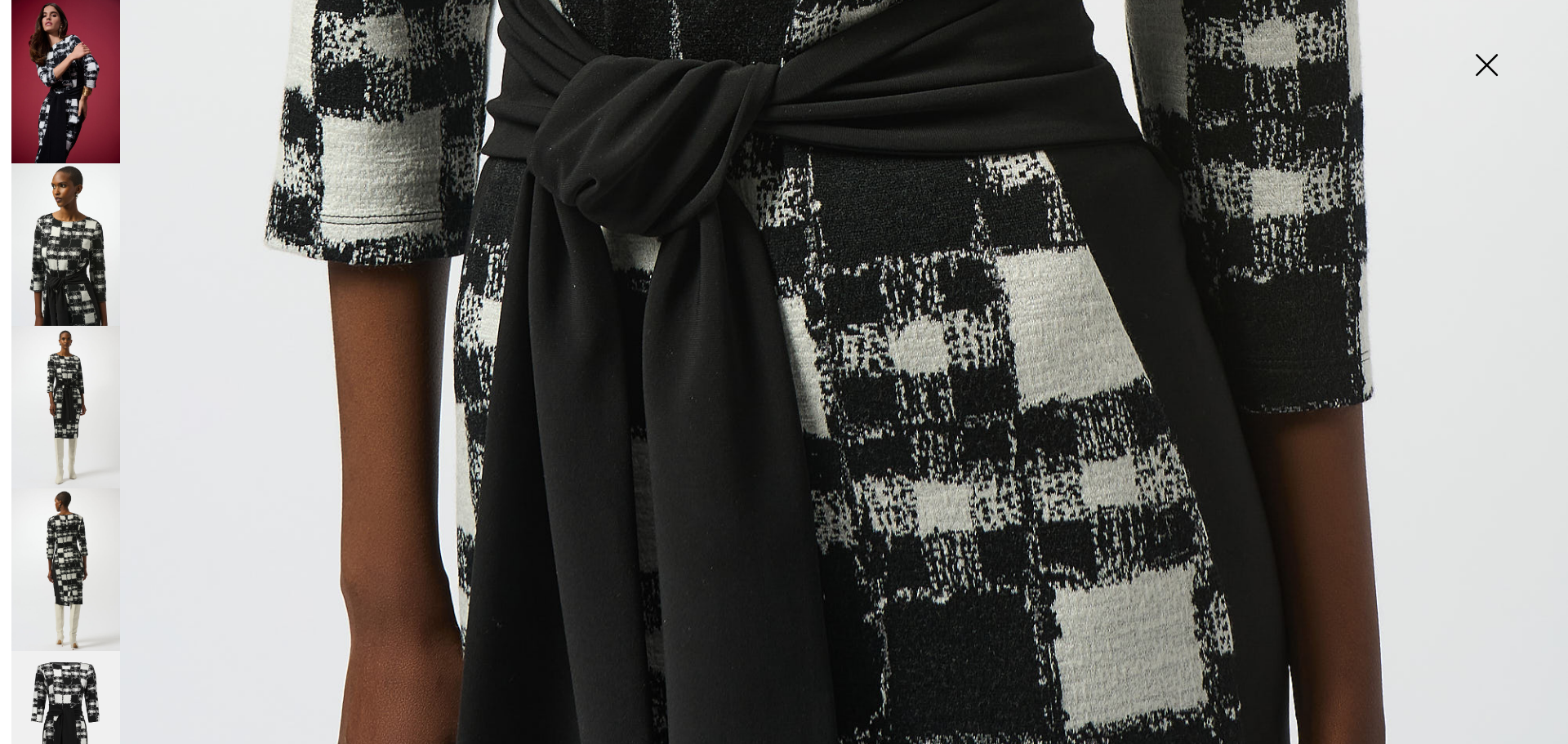
scroll to position [1588, 0]
